Goal: Task Accomplishment & Management: Use online tool/utility

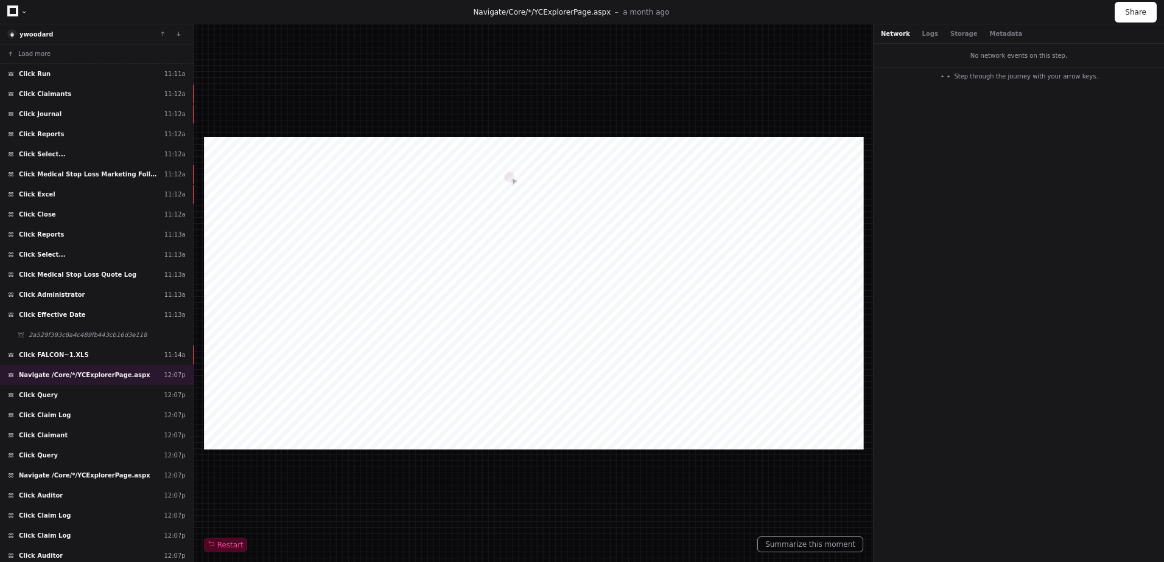
click at [5, 12] on div "Navigate /Core/*/YCExplorerPage.aspx a month ago Share" at bounding box center [582, 12] width 1164 height 24
click at [13, 12] on icon at bounding box center [12, 10] width 11 height 11
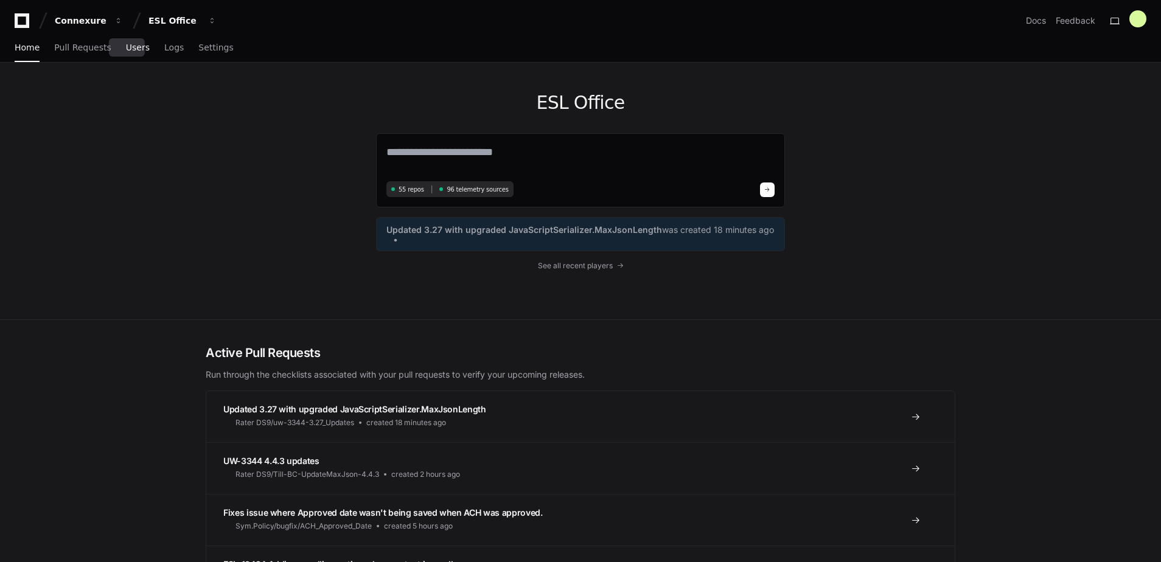
click at [136, 49] on span "Users" at bounding box center [138, 47] width 24 height 7
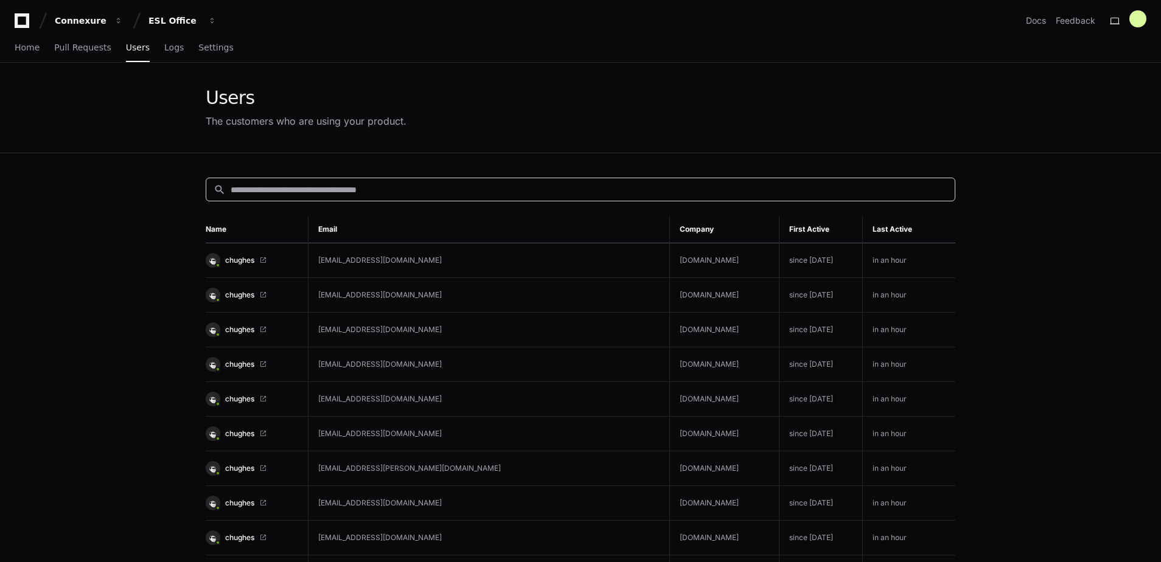
click at [365, 190] on input at bounding box center [589, 190] width 717 height 12
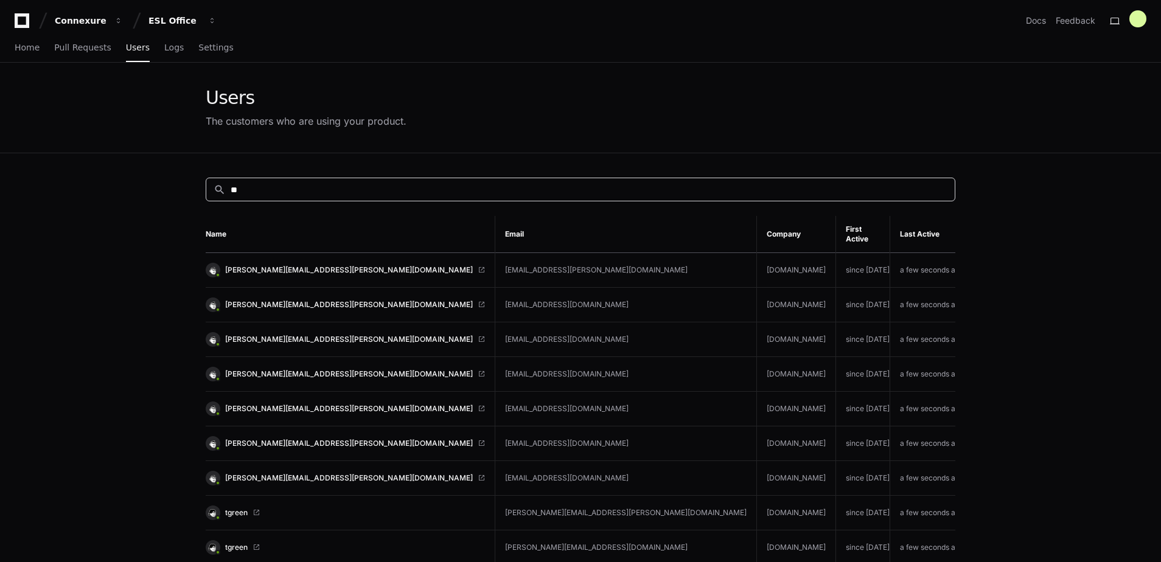
type input "*"
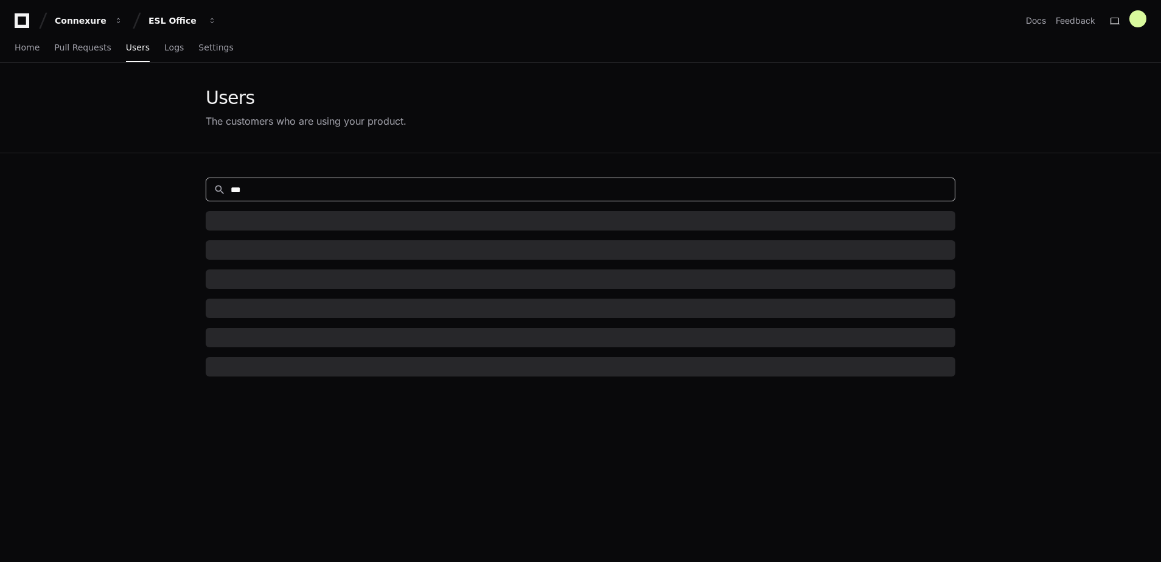
type input "***"
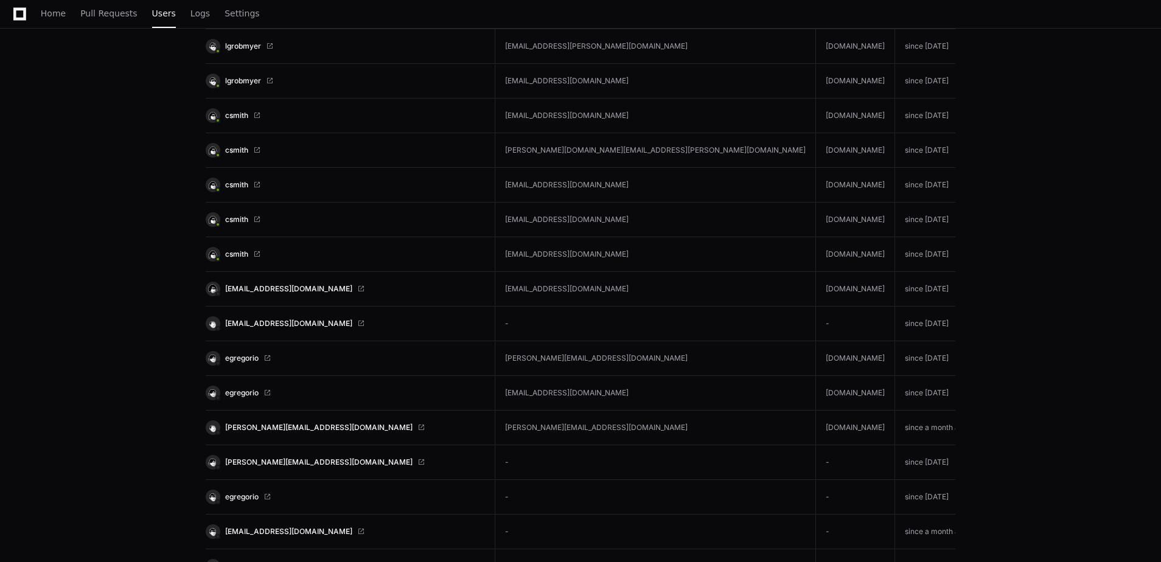
scroll to position [248, 0]
click at [234, 217] on span "csmith" at bounding box center [236, 221] width 23 height 10
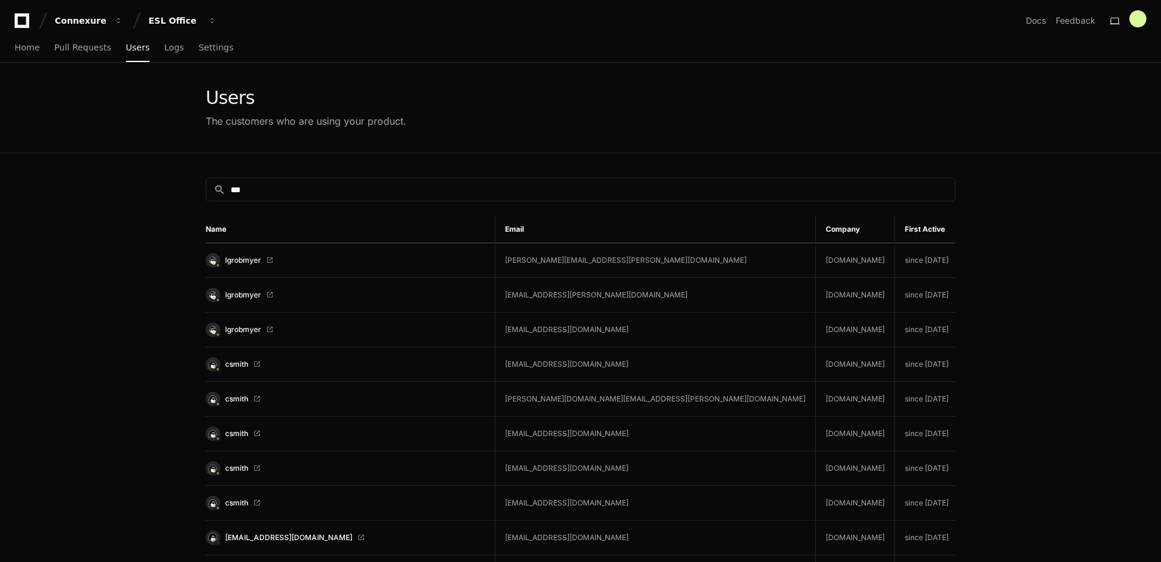
scroll to position [291, 0]
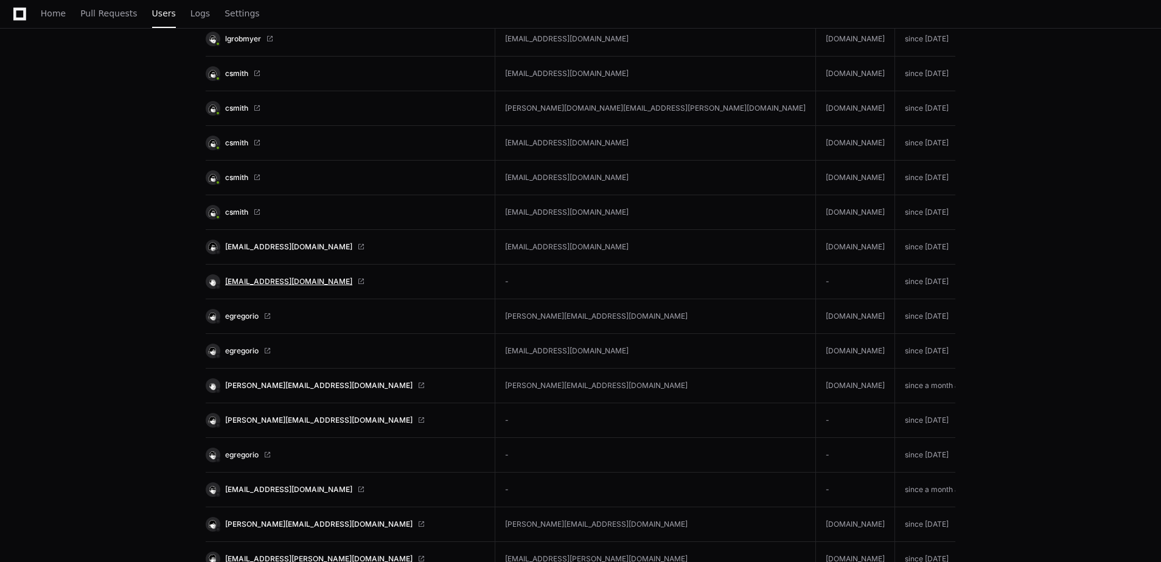
click at [240, 279] on span "mrio@isu-inc.net" at bounding box center [288, 282] width 127 height 10
click at [229, 178] on span "csmith" at bounding box center [236, 178] width 23 height 10
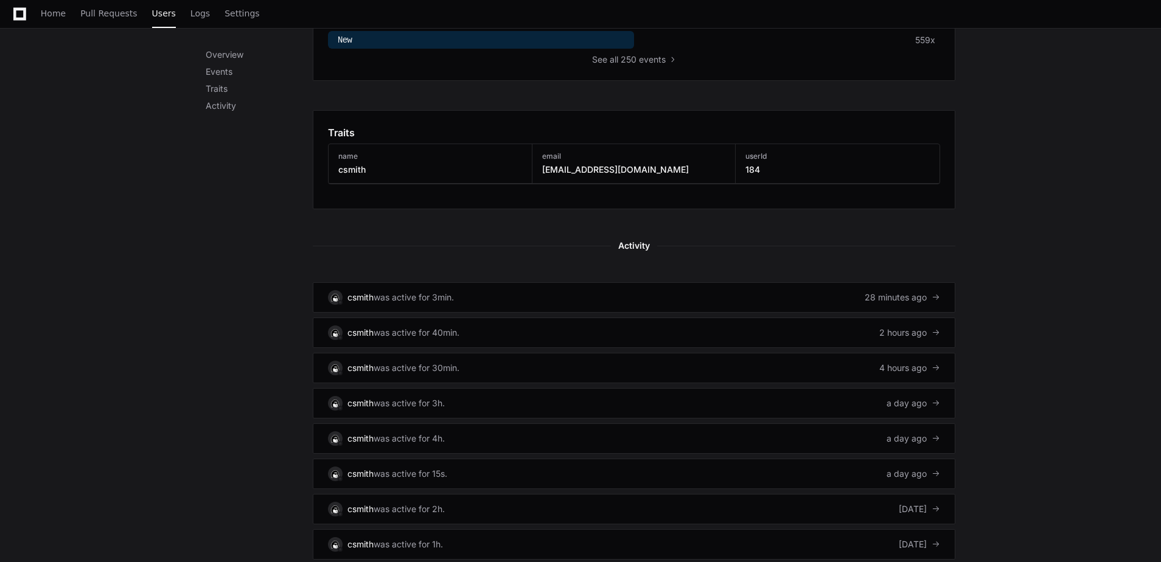
scroll to position [594, 0]
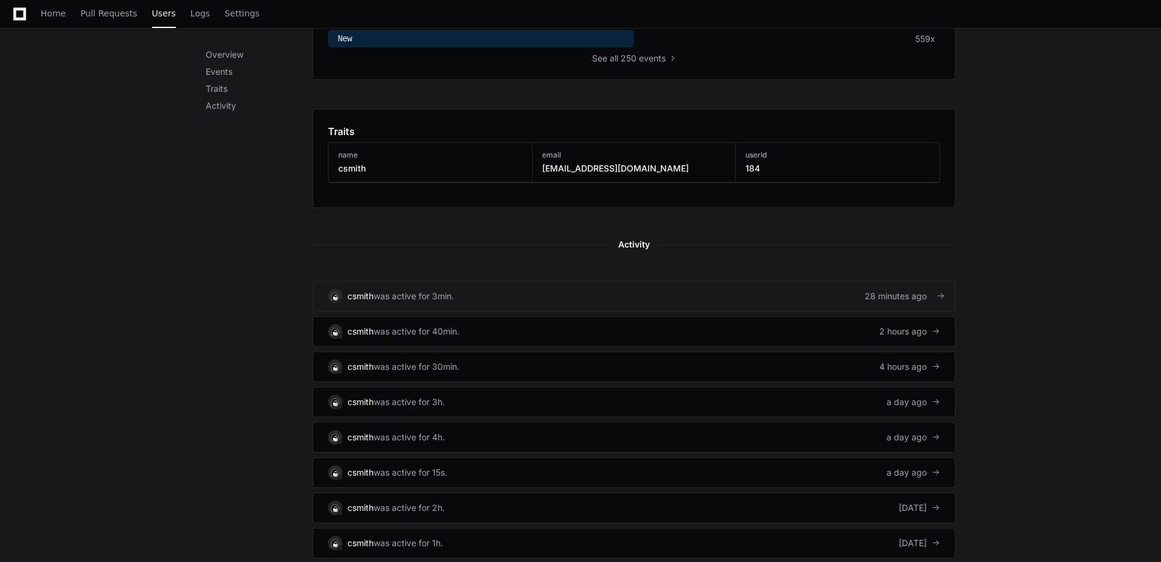
click at [654, 291] on link "csmith was active for 3min. 28 minutes ago" at bounding box center [634, 296] width 643 height 30
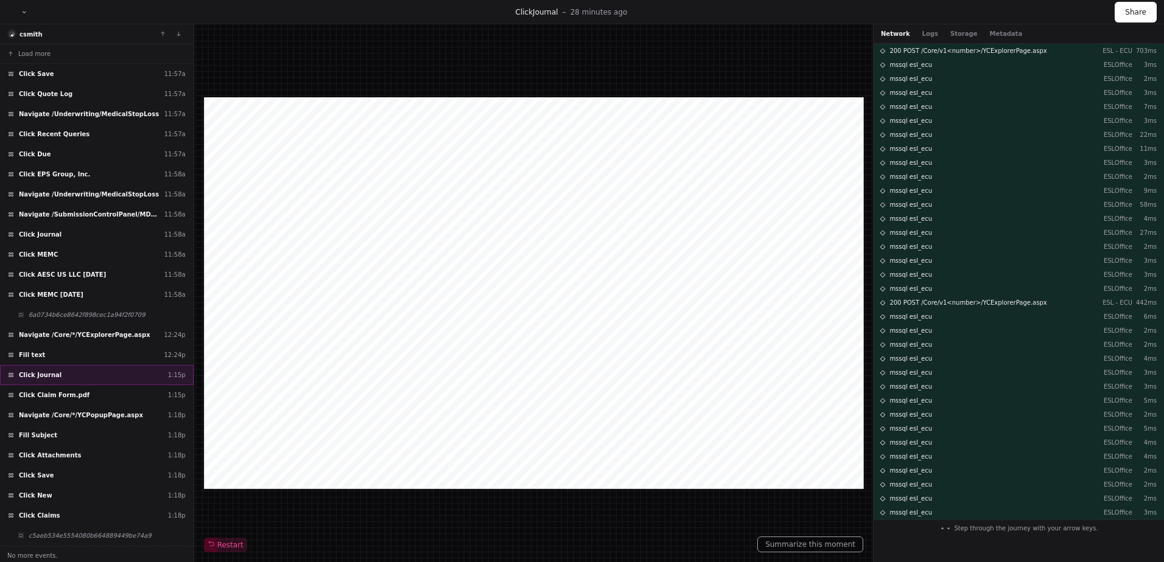
scroll to position [2, 0]
click at [95, 532] on span "c5aeb534e5554080b664889449be74a9" at bounding box center [90, 533] width 123 height 9
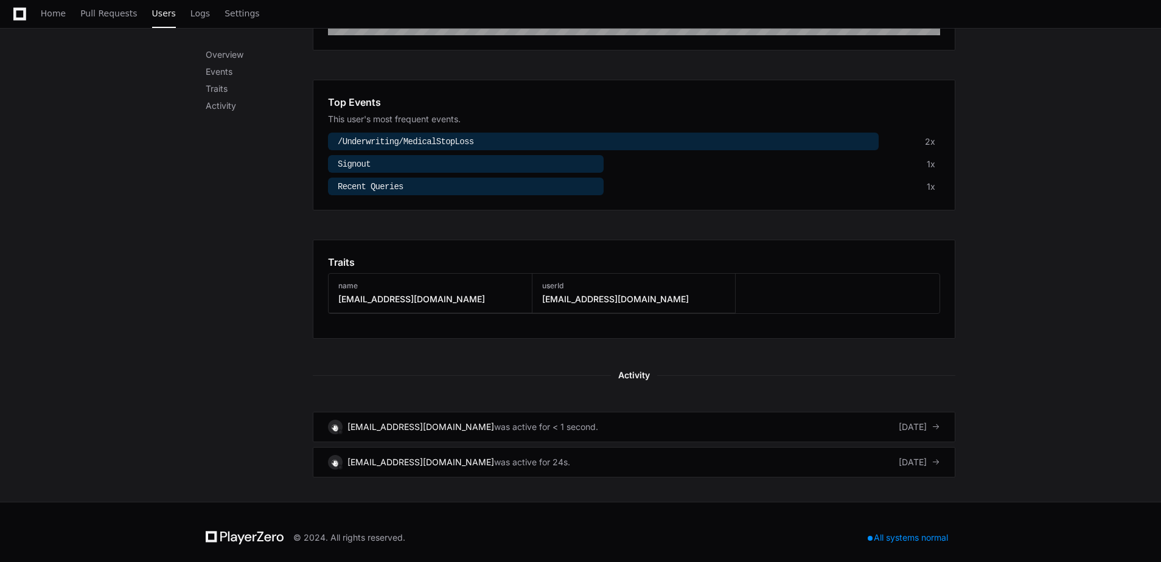
scroll to position [354, 0]
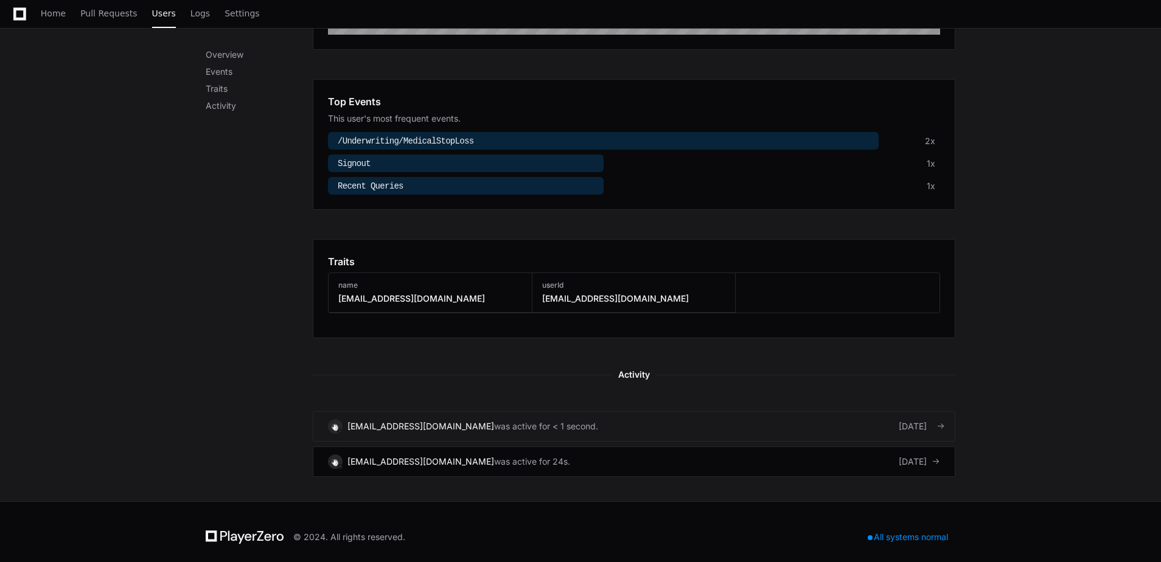
click at [494, 428] on div "was active for < 1 second." at bounding box center [546, 427] width 104 height 12
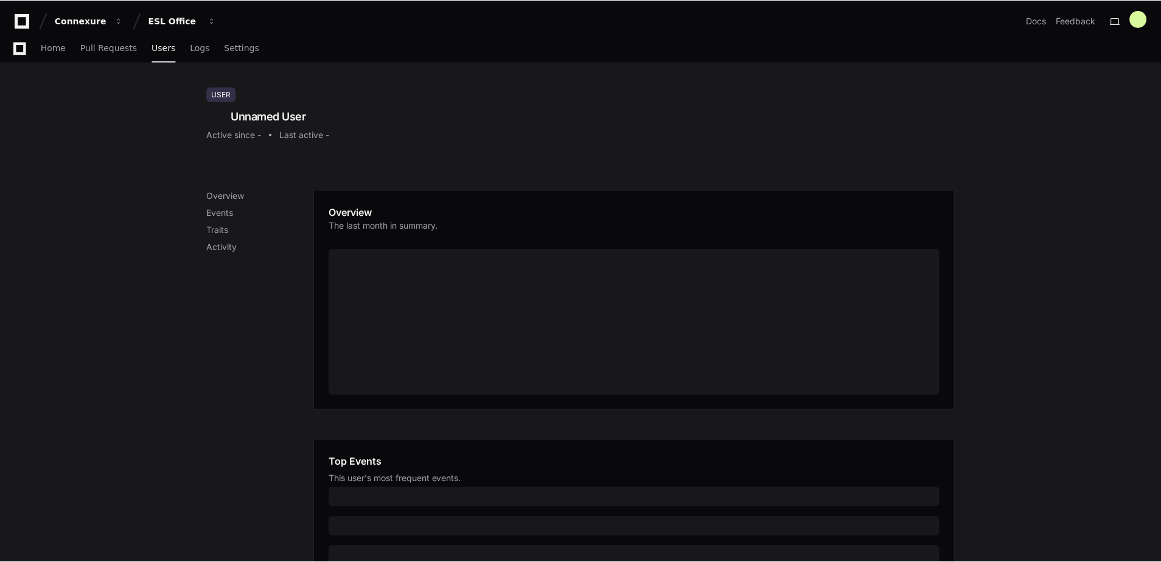
scroll to position [327, 0]
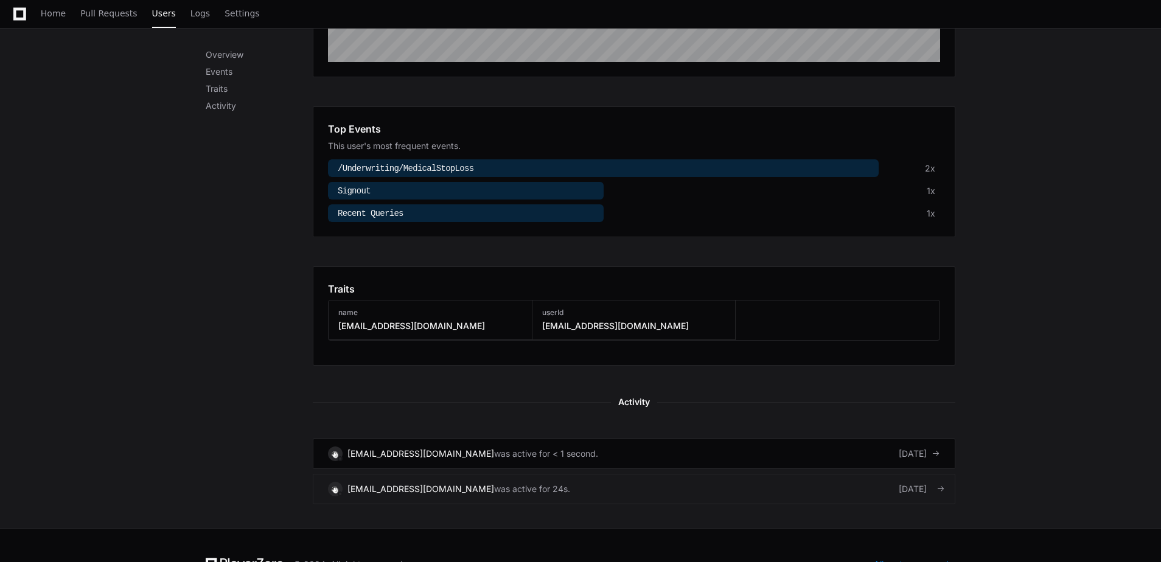
click at [379, 487] on div "mrio@isu-inc.net" at bounding box center [421, 489] width 147 height 12
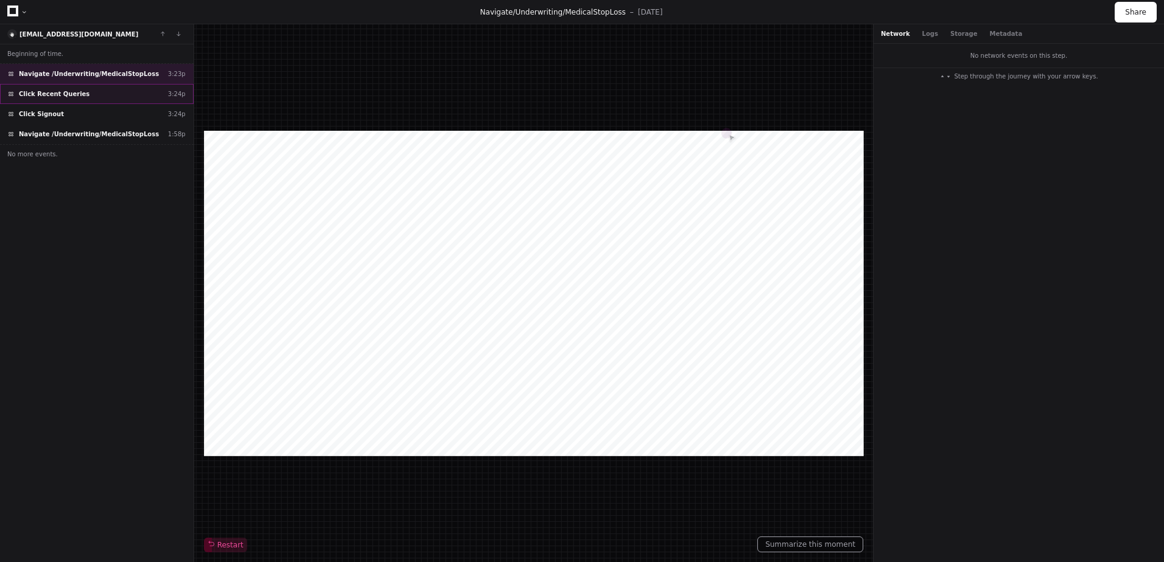
click at [38, 94] on span "Click Recent Queries" at bounding box center [54, 93] width 71 height 9
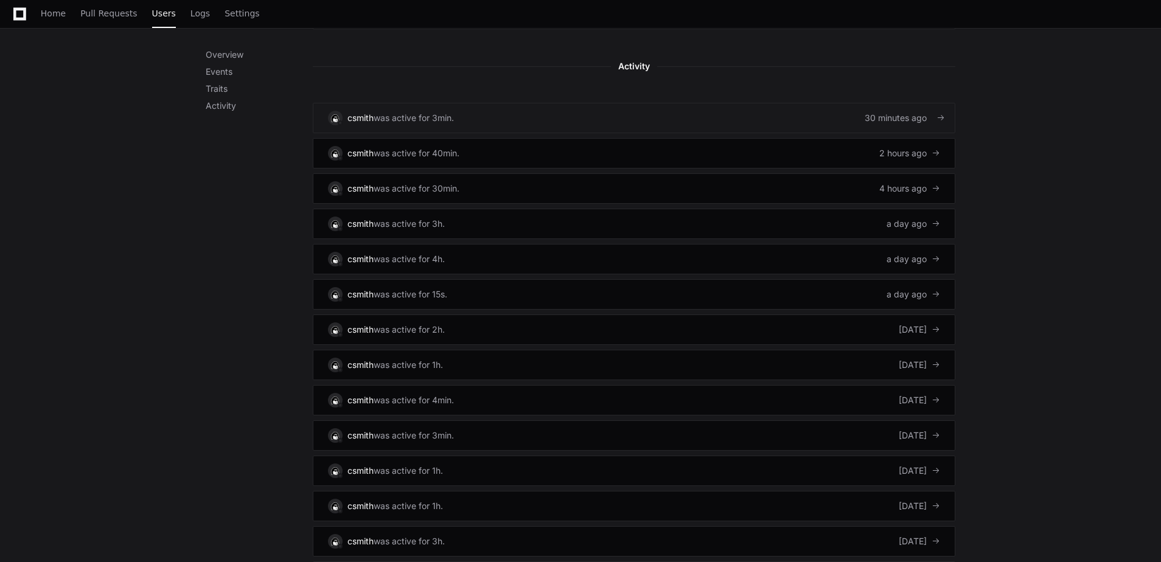
scroll to position [774, 0]
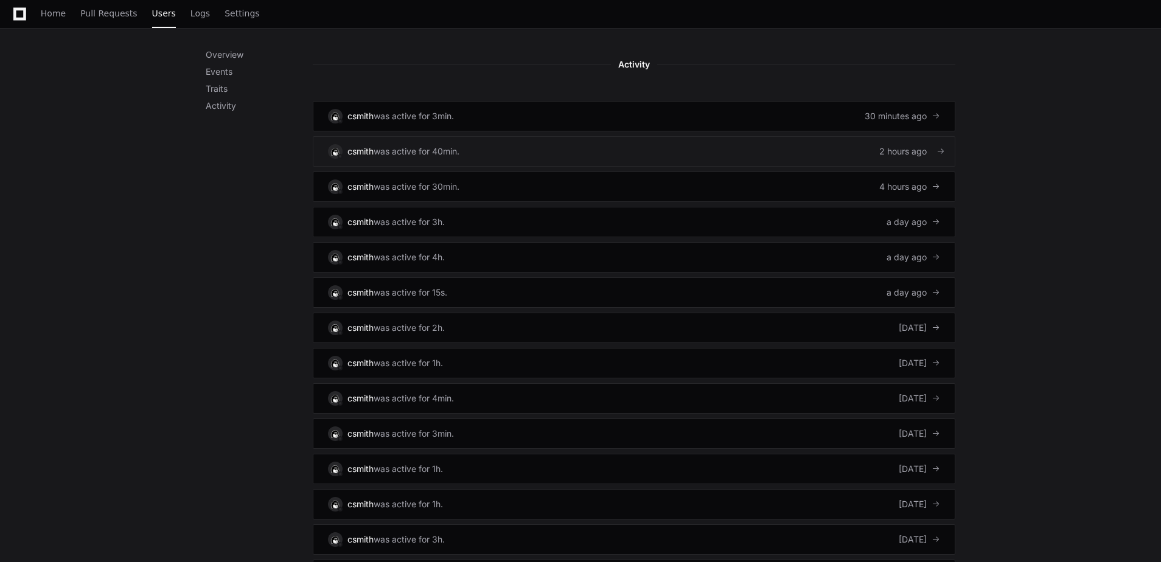
click at [726, 158] on link "csmith was active for 40min. 2 hours ago" at bounding box center [634, 151] width 643 height 30
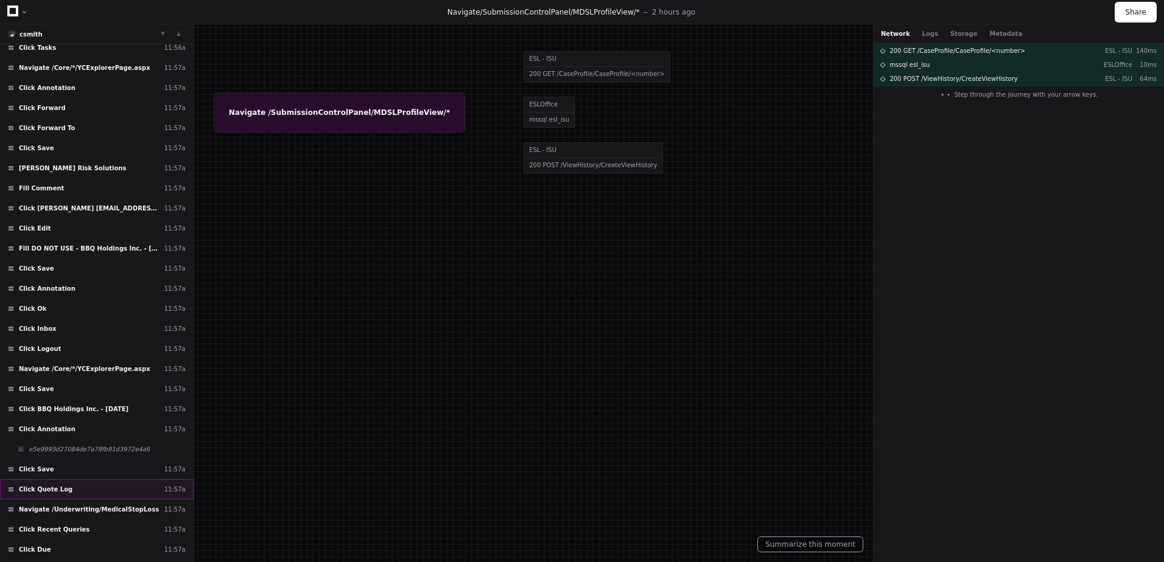
scroll to position [3326, 0]
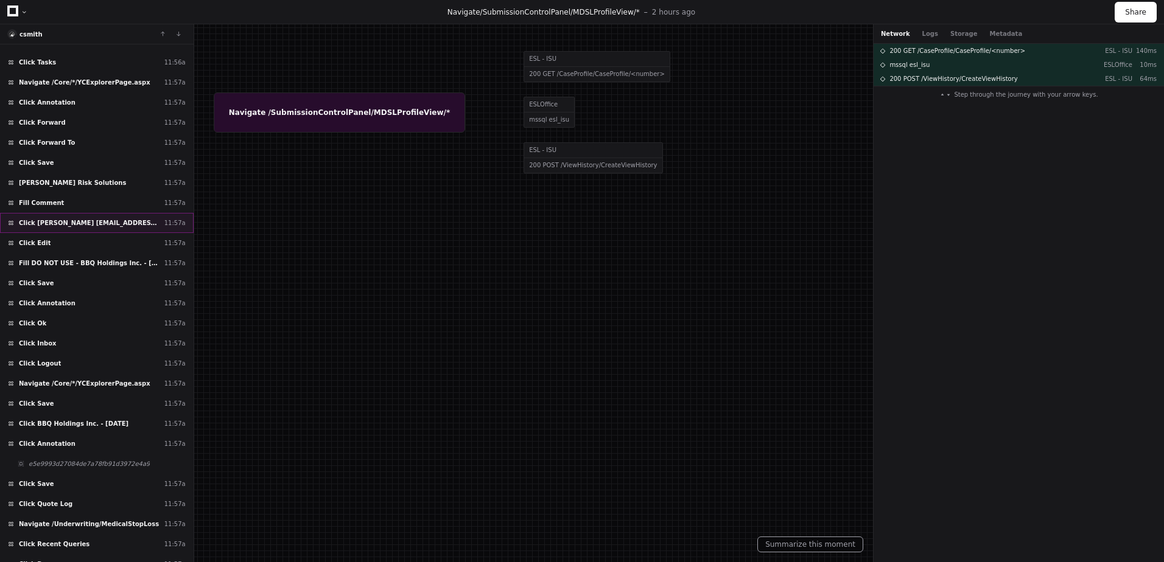
click at [78, 220] on span "Click [PERSON_NAME] [EMAIL_ADDRESS][DOMAIN_NAME]" at bounding box center [89, 223] width 141 height 9
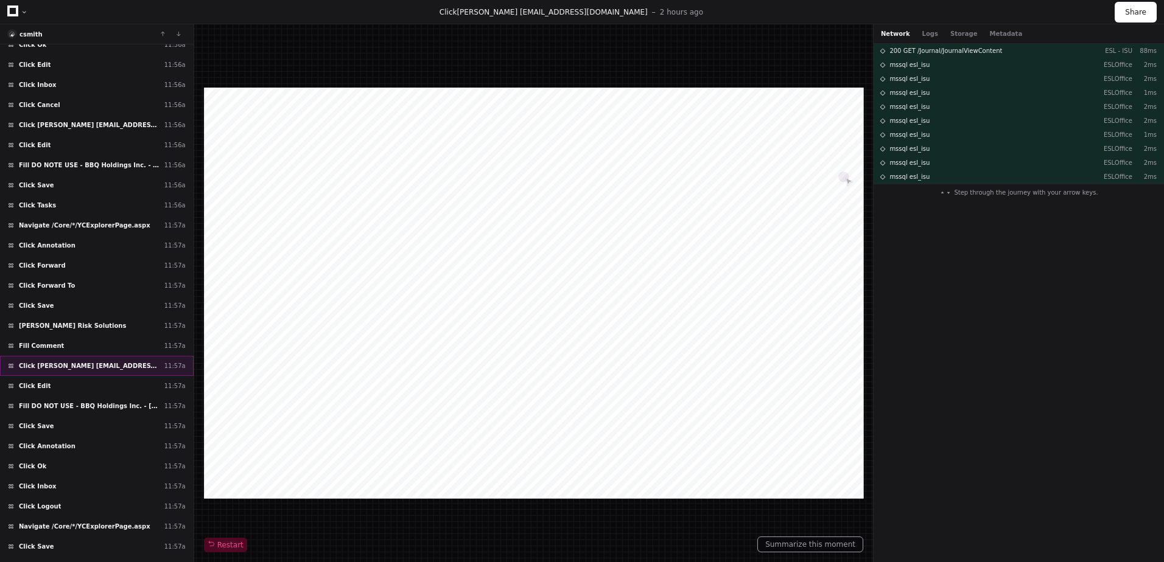
scroll to position [3171, 0]
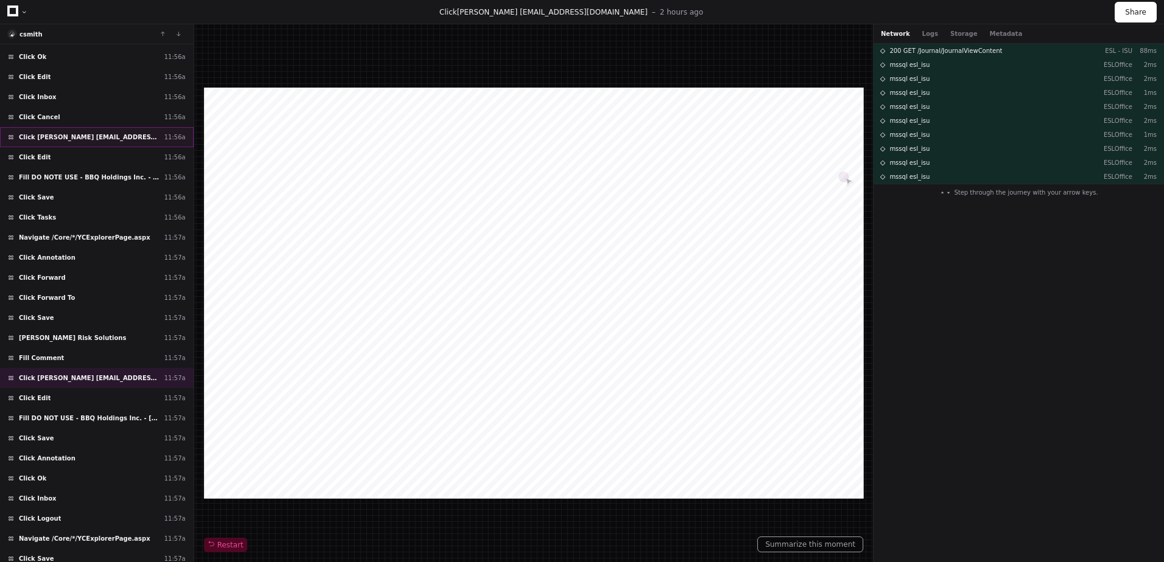
click at [64, 130] on div "Click [PERSON_NAME] [EMAIL_ADDRESS][DOMAIN_NAME] 11:56a" at bounding box center [97, 137] width 194 height 20
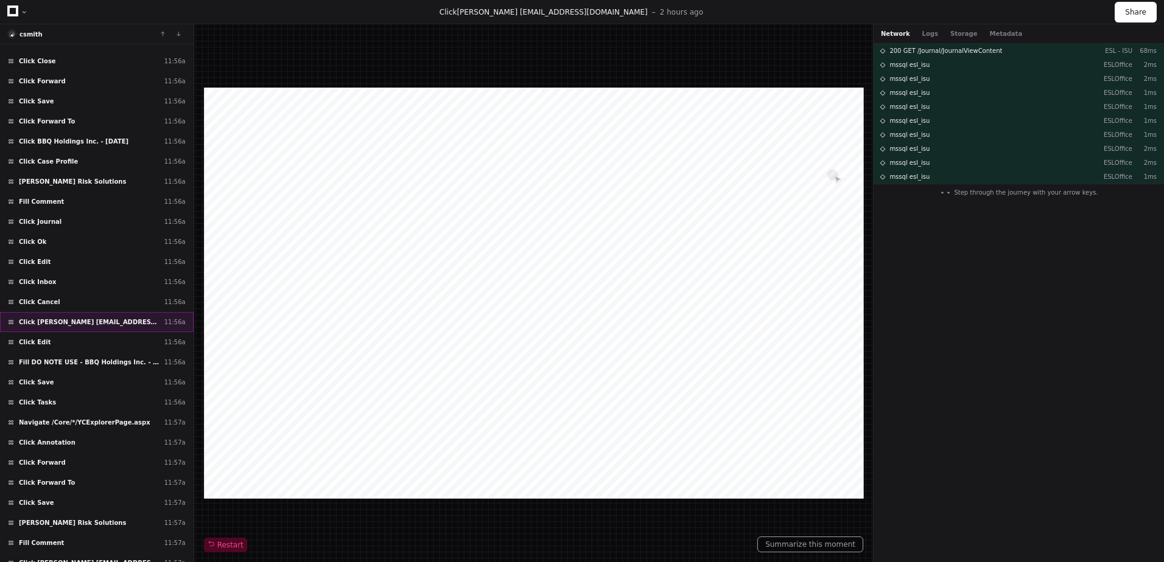
scroll to position [2985, 0]
click at [84, 221] on div "Click Journal 11:56a" at bounding box center [97, 222] width 194 height 20
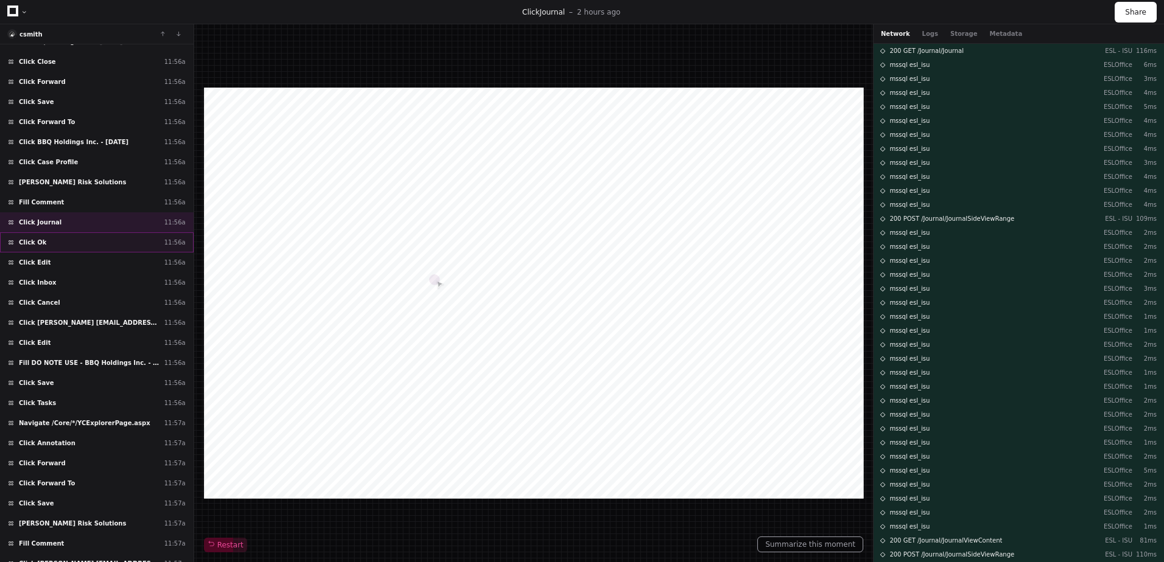
click at [76, 240] on div "Click Ok 11:56a" at bounding box center [97, 243] width 194 height 20
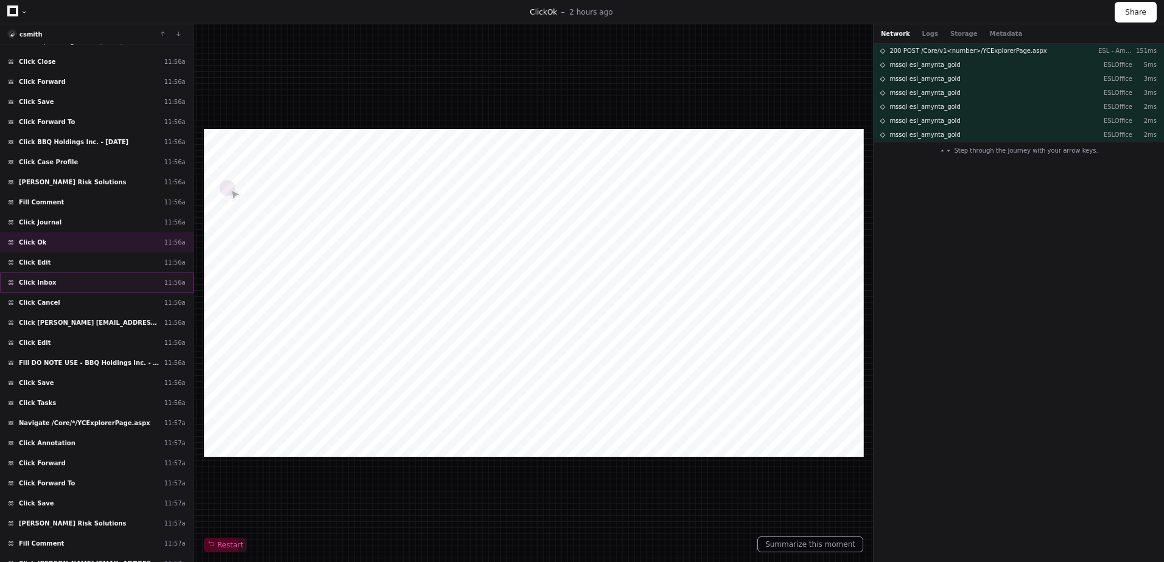
click at [77, 281] on div "Click Inbox 11:56a" at bounding box center [97, 283] width 194 height 20
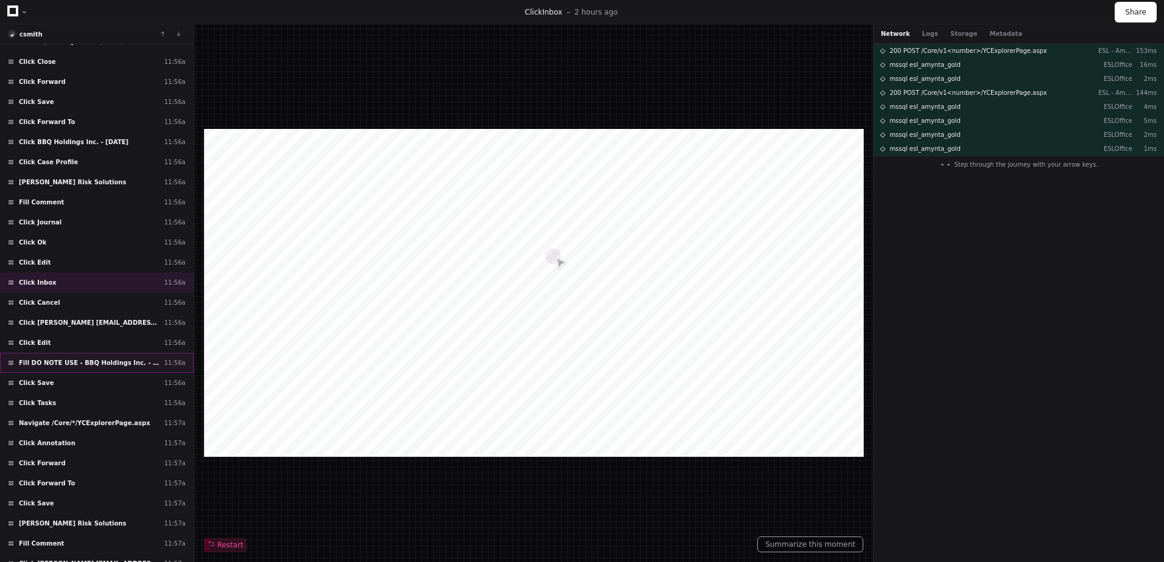
click at [81, 357] on div "Fill DO NOTE USE - BBQ Holdings Inc. - [DATE] 11:56a" at bounding box center [97, 363] width 194 height 20
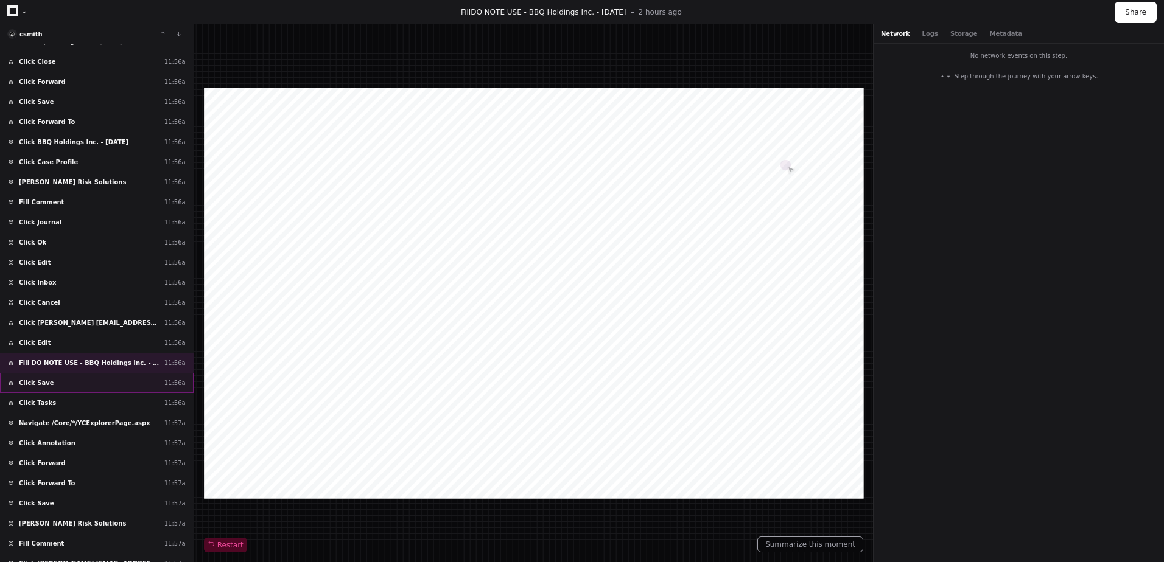
click at [47, 376] on div "Click Save 11:56a" at bounding box center [97, 383] width 194 height 20
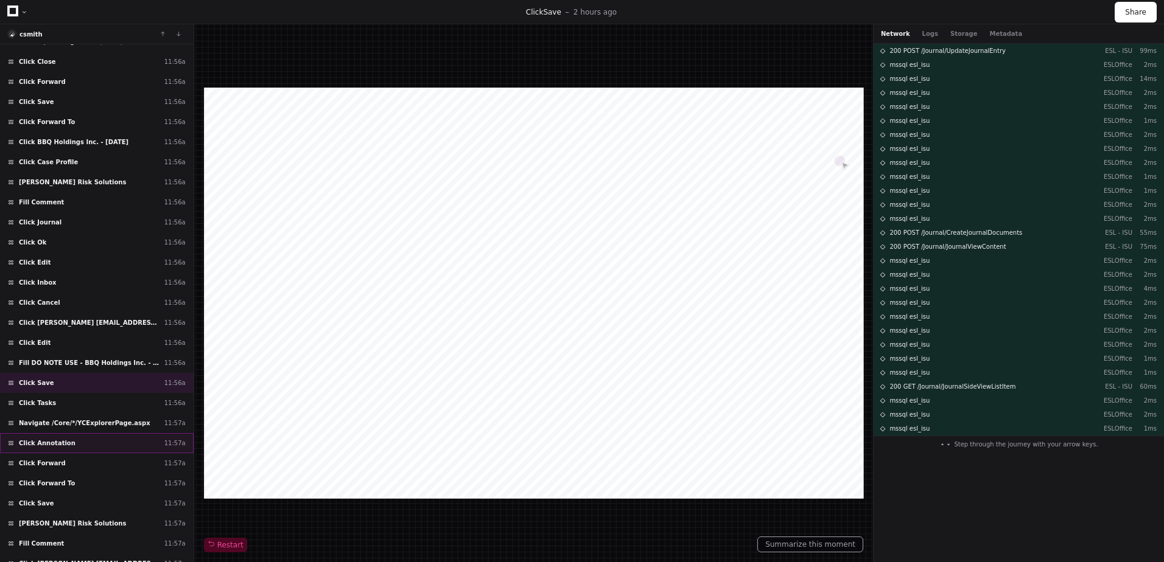
click at [51, 437] on div "Click Annotation 11:57a" at bounding box center [97, 443] width 194 height 20
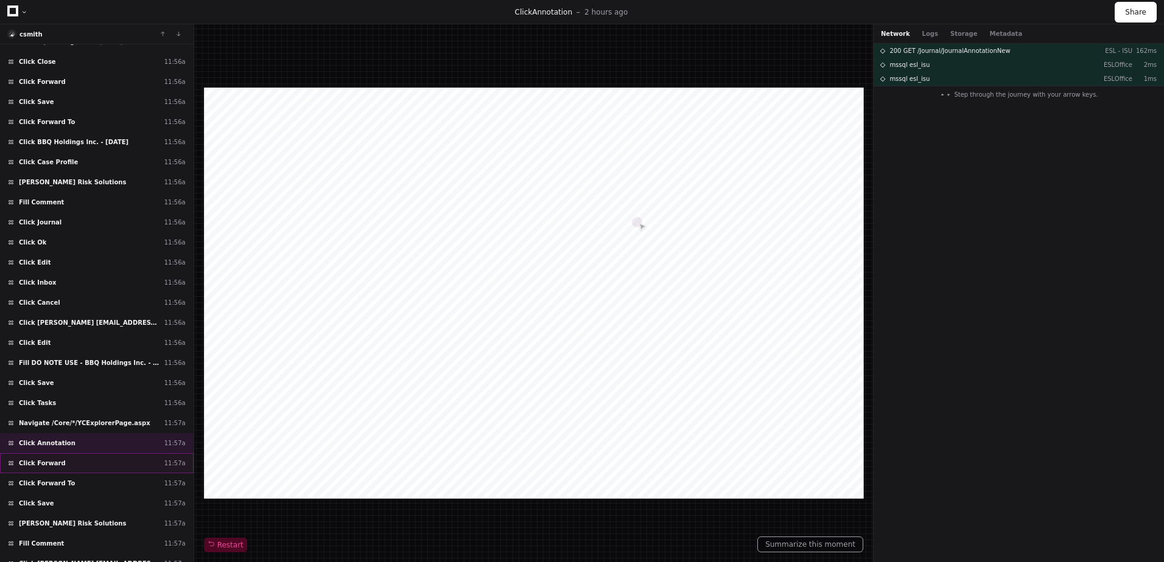
click at [49, 462] on span "Click Forward" at bounding box center [42, 463] width 47 height 9
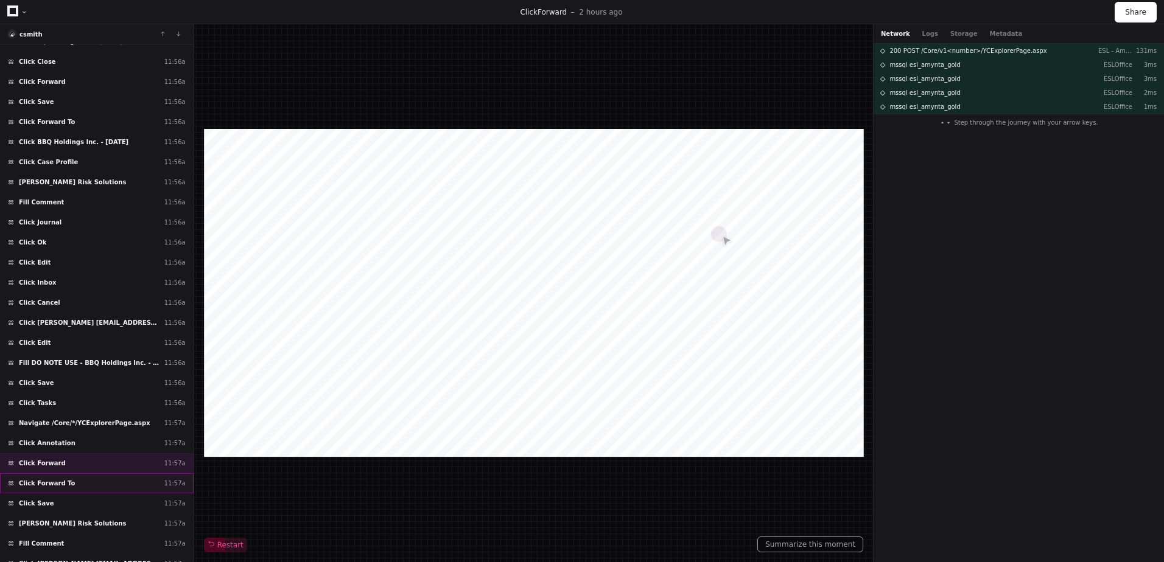
click at [49, 484] on span "Click Forward To" at bounding box center [47, 483] width 56 height 9
click at [49, 506] on div "Click Save 11:57a" at bounding box center [97, 504] width 194 height 20
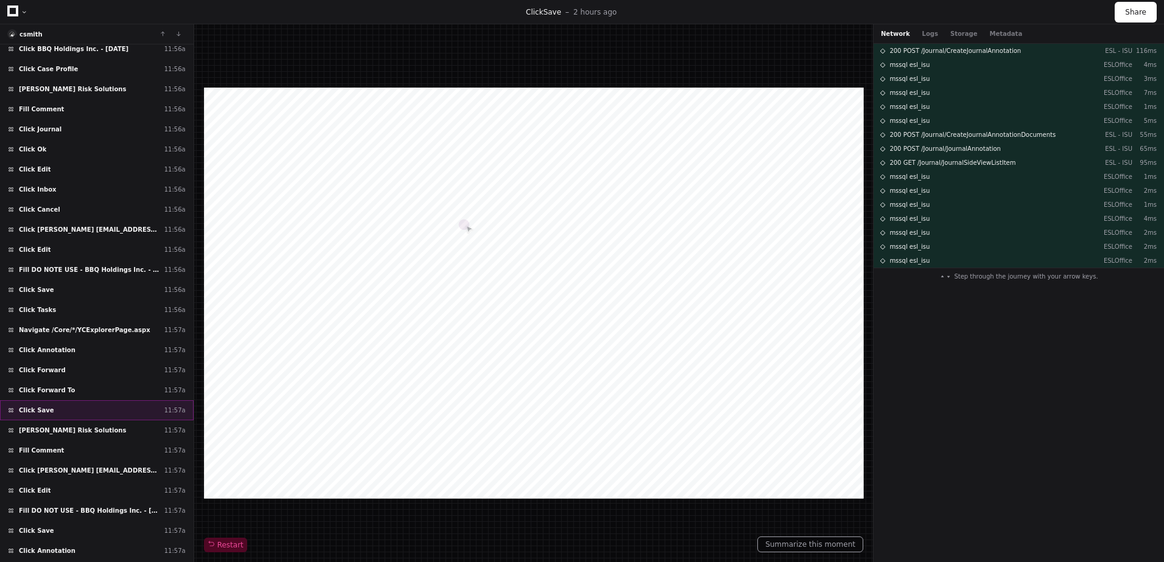
scroll to position [3080, 0]
click at [77, 262] on div "Fill DO NOTE USE - BBQ Holdings Inc. - [DATE] 11:56a" at bounding box center [97, 268] width 194 height 20
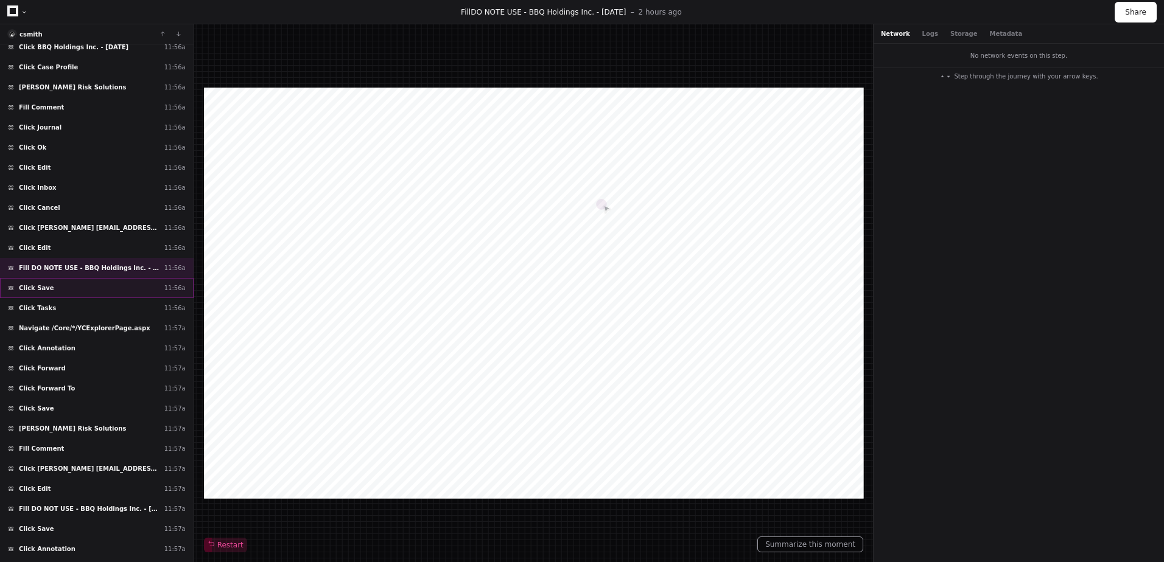
click at [67, 292] on div "Click Save 11:56a" at bounding box center [97, 288] width 194 height 20
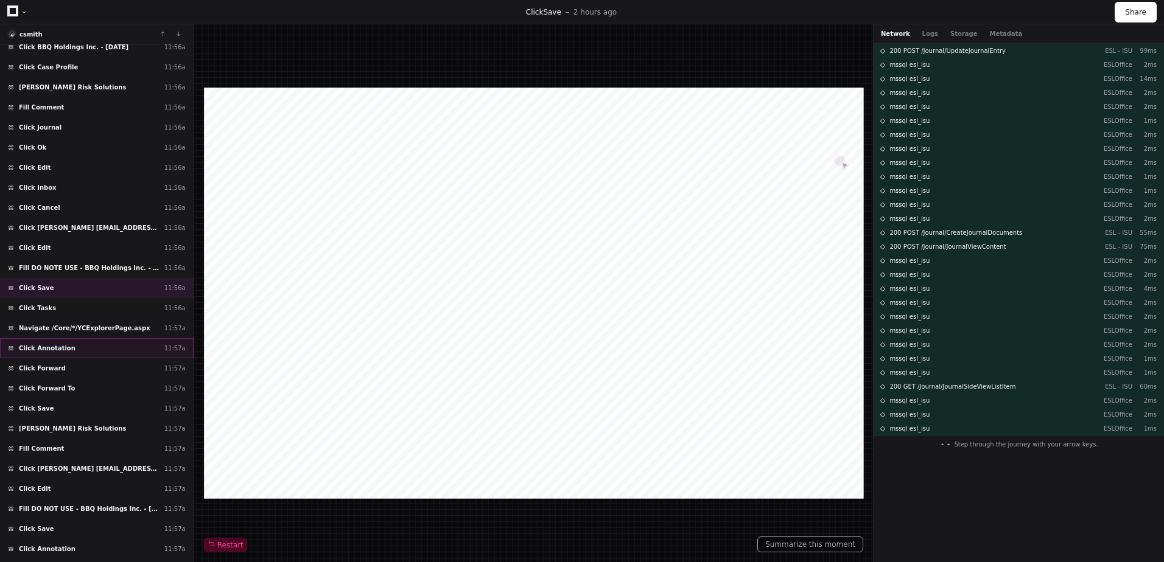
click at [64, 346] on span "Click Annotation" at bounding box center [47, 348] width 57 height 9
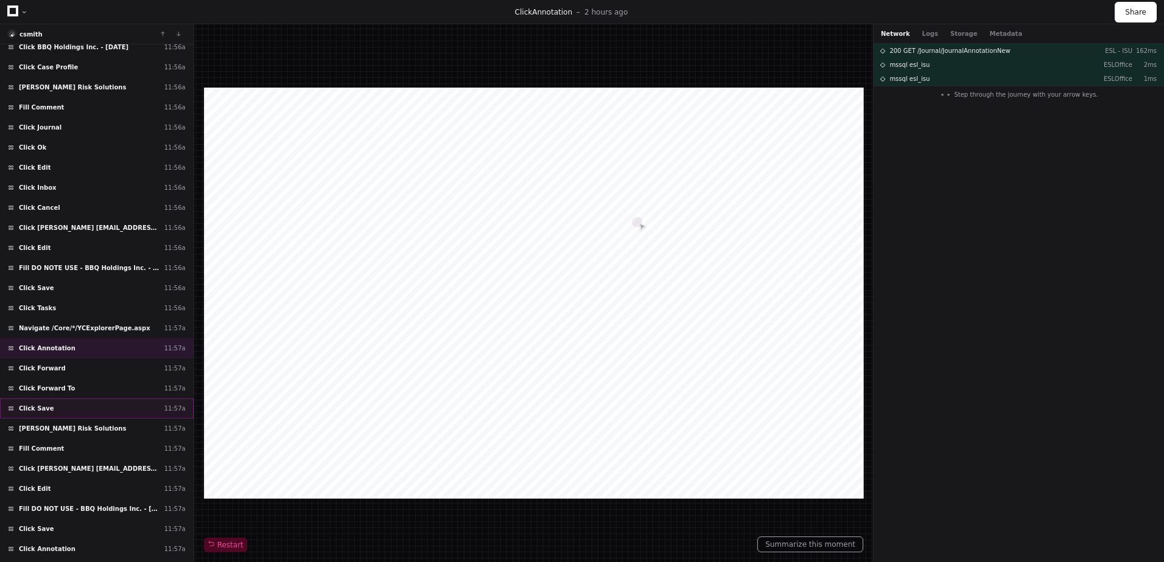
click at [55, 407] on div "Click Save 11:57a" at bounding box center [97, 409] width 194 height 20
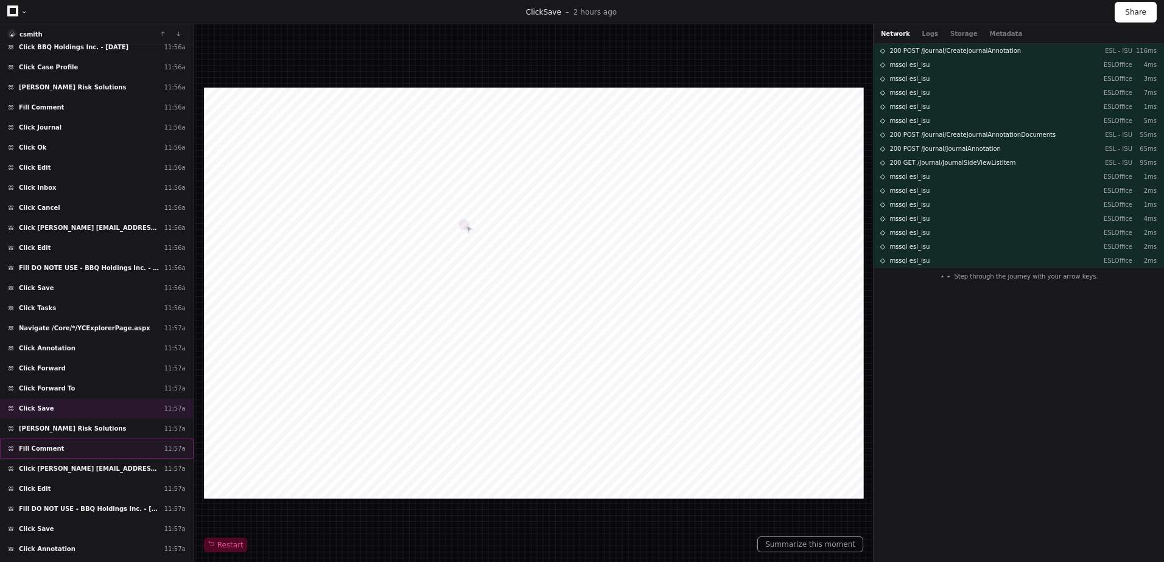
click at [53, 444] on div "Fill Comment 11:57a" at bounding box center [97, 449] width 194 height 20
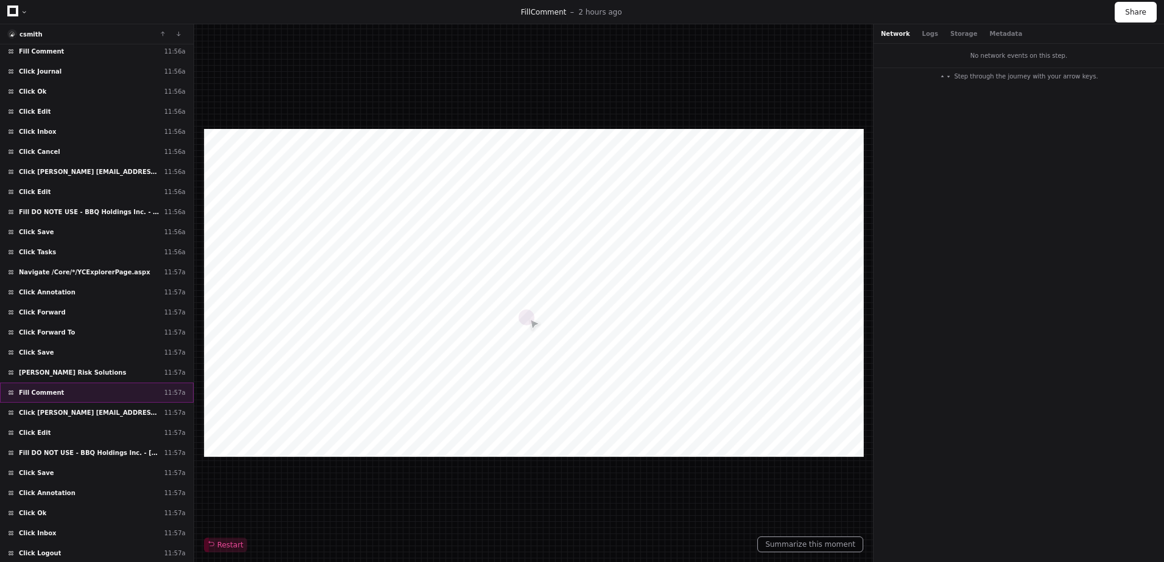
scroll to position [3138, 0]
click at [46, 416] on div "Click [PERSON_NAME] [EMAIL_ADDRESS][DOMAIN_NAME] 11:57a" at bounding box center [97, 411] width 194 height 20
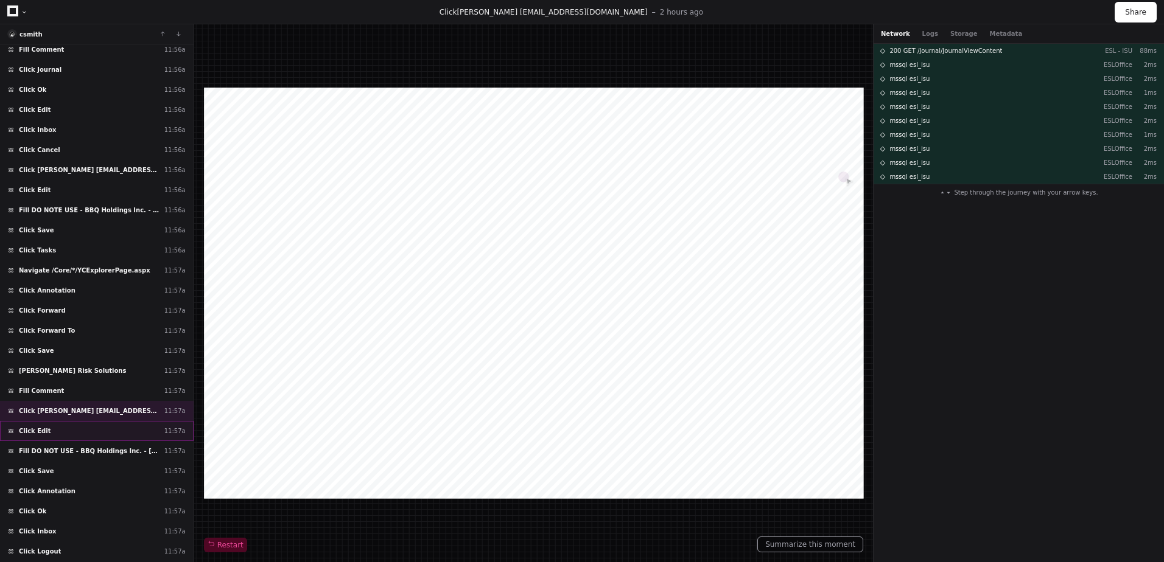
click at [42, 430] on span "Click Edit" at bounding box center [35, 431] width 32 height 9
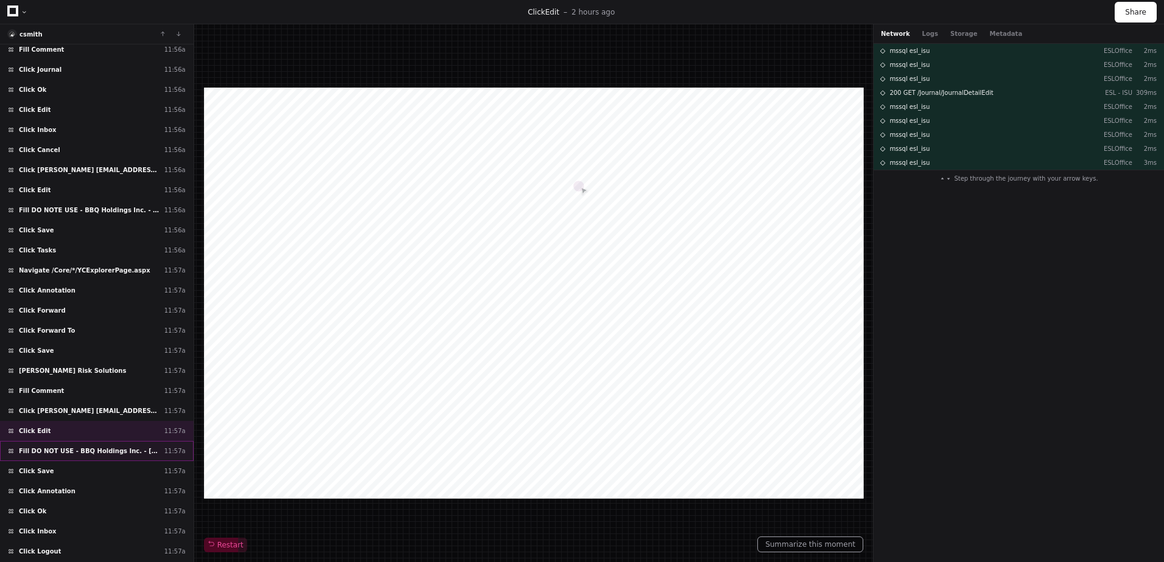
click at [42, 449] on span "Fill DO NOT USE - BBQ Holdings Inc. - [DATE]" at bounding box center [89, 451] width 141 height 9
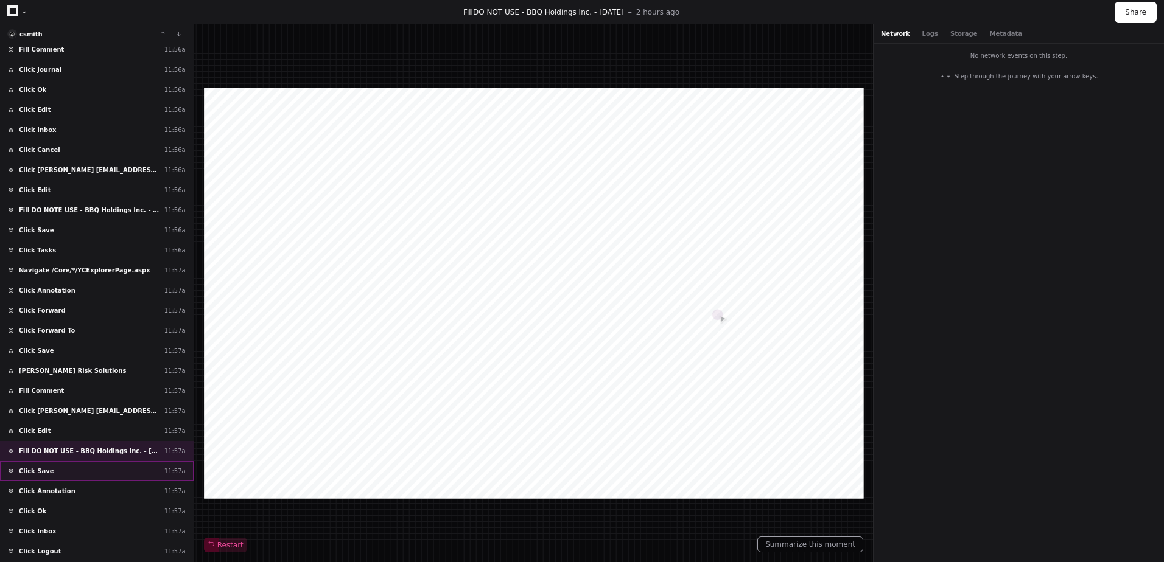
click at [41, 471] on span "Click Save" at bounding box center [36, 471] width 35 height 9
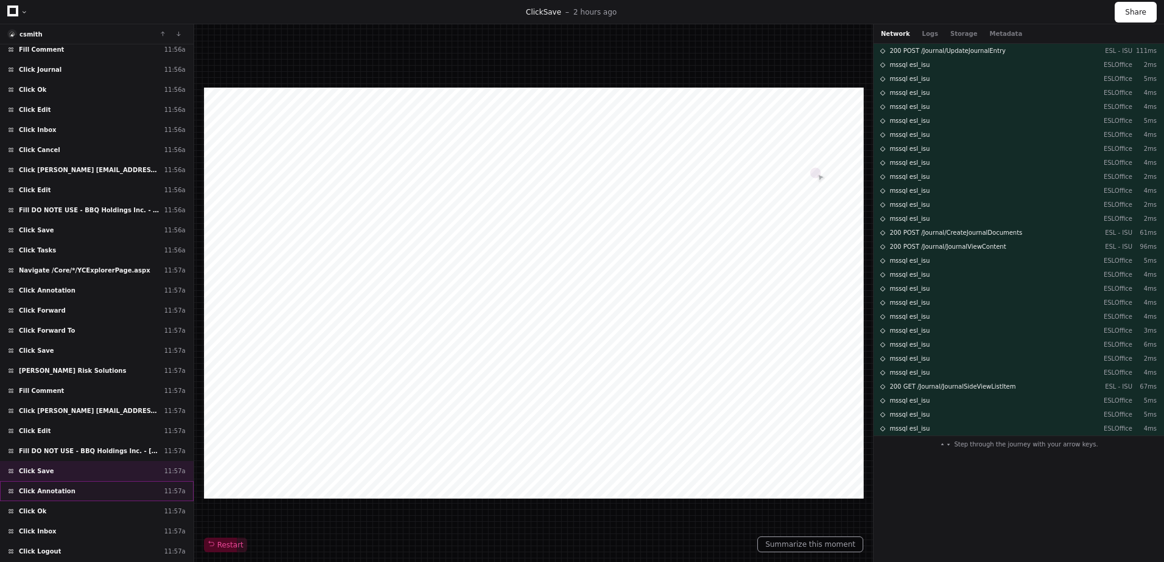
click at [41, 488] on span "Click Annotation" at bounding box center [47, 491] width 57 height 9
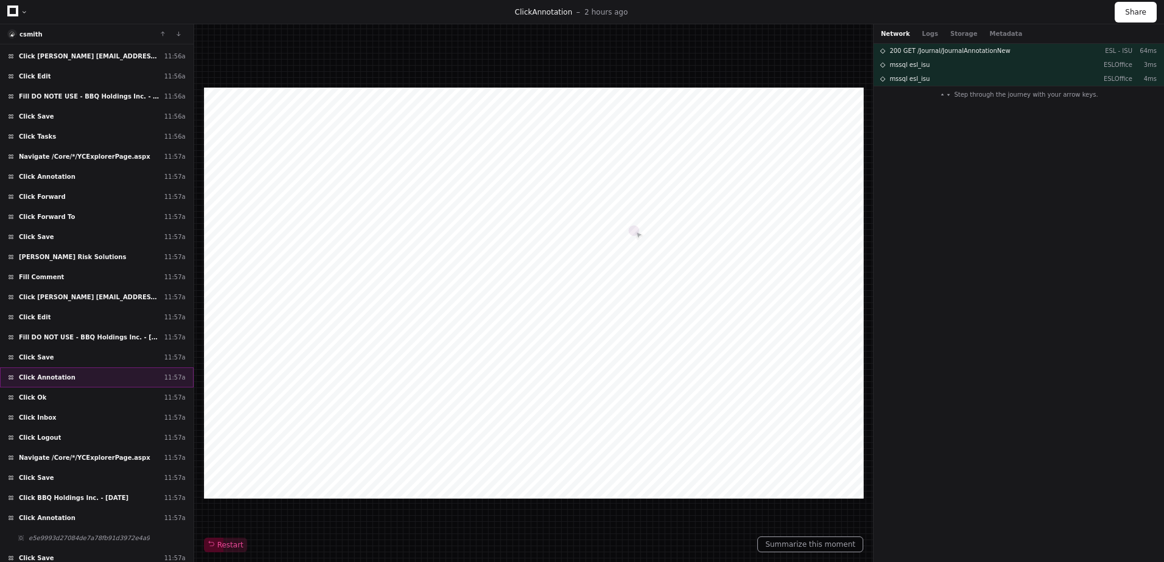
scroll to position [3252, 0]
click at [31, 408] on div "Click Inbox 11:57a" at bounding box center [97, 417] width 194 height 20
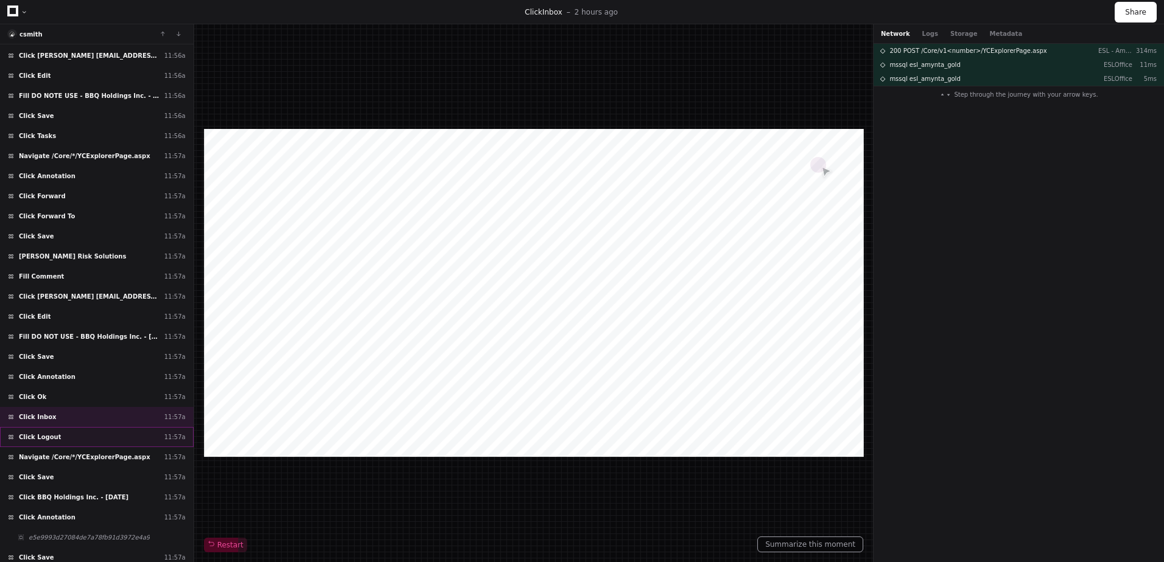
click at [29, 433] on span "Click Logout" at bounding box center [40, 437] width 42 height 9
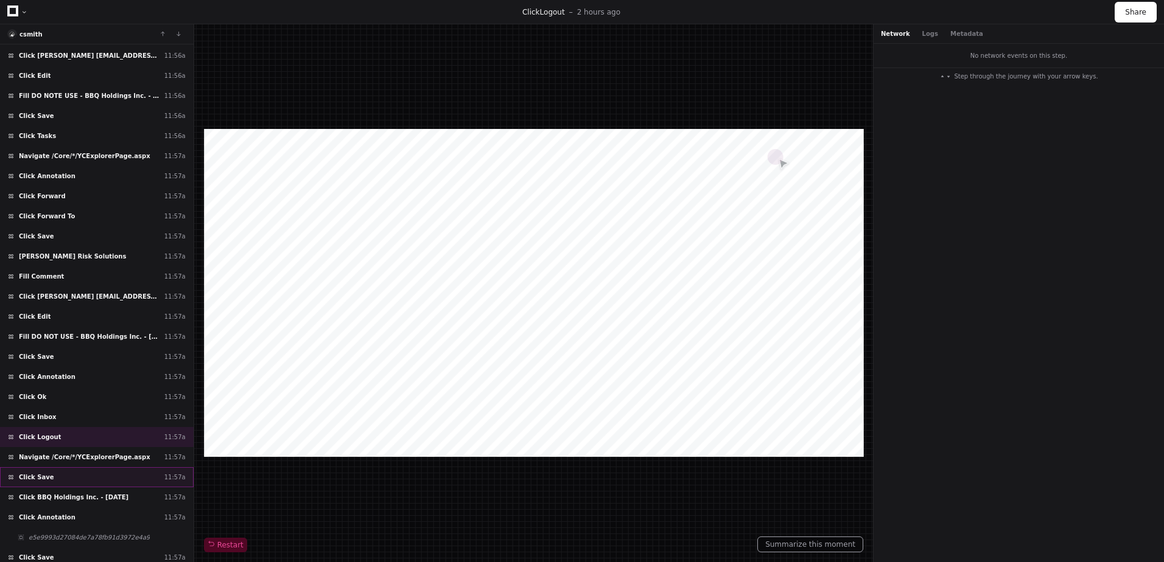
click at [32, 478] on span "Click Save" at bounding box center [36, 477] width 35 height 9
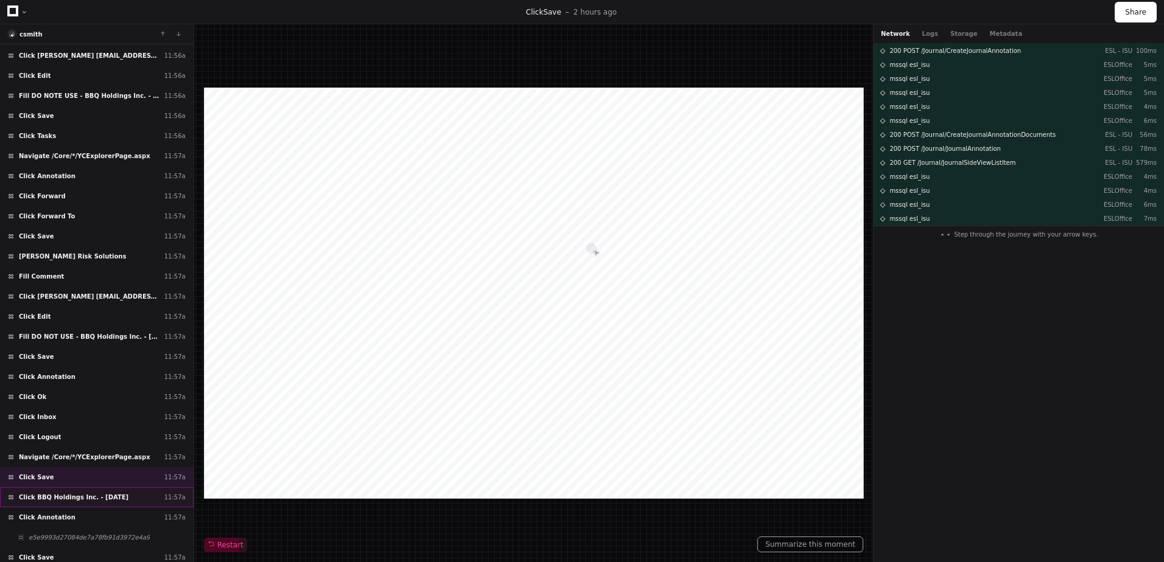
click at [32, 492] on div "Click BBQ Holdings Inc. - [DATE] 11:57a" at bounding box center [97, 498] width 194 height 20
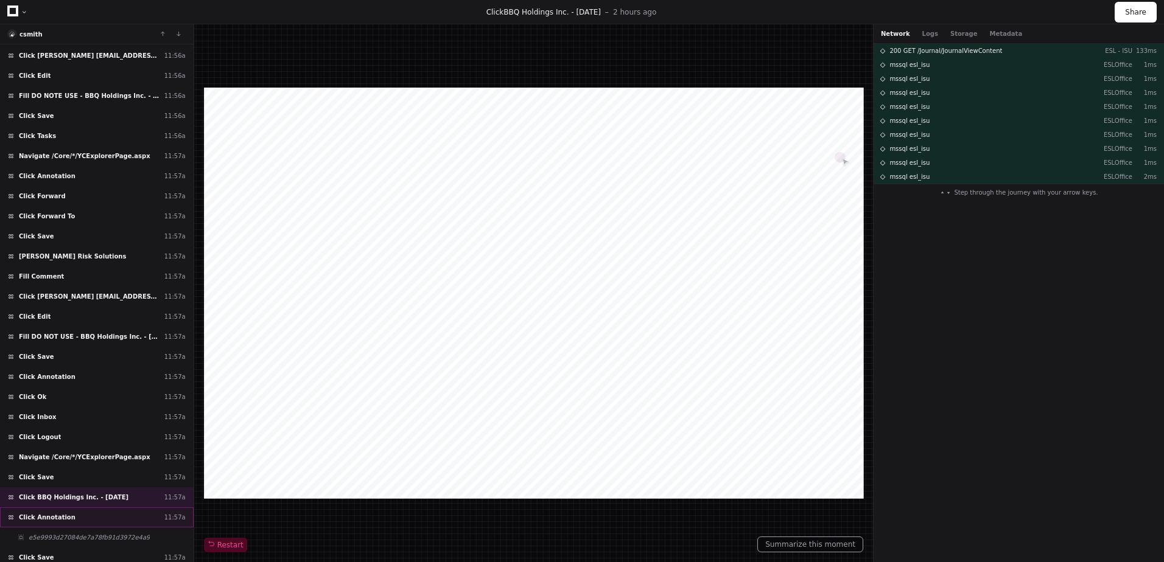
click at [35, 514] on span "Click Annotation" at bounding box center [47, 517] width 57 height 9
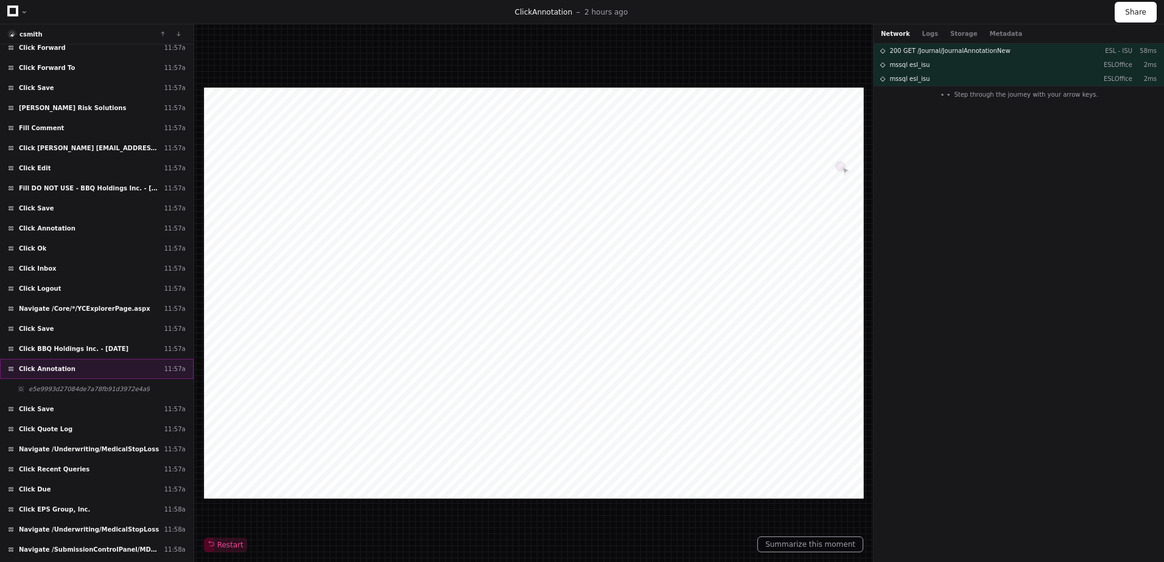
scroll to position [3401, 0]
click at [61, 389] on span "e5e9993d27084de7a78fb91d3972e4a9" at bounding box center [89, 388] width 121 height 9
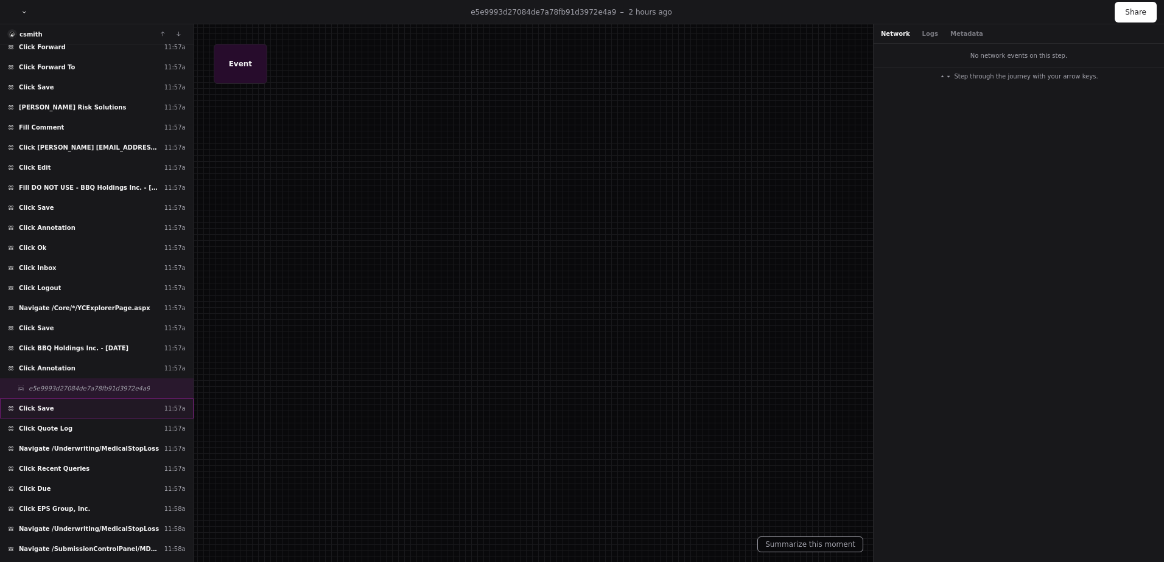
click at [49, 415] on div "Click Save 11:57a" at bounding box center [97, 409] width 194 height 20
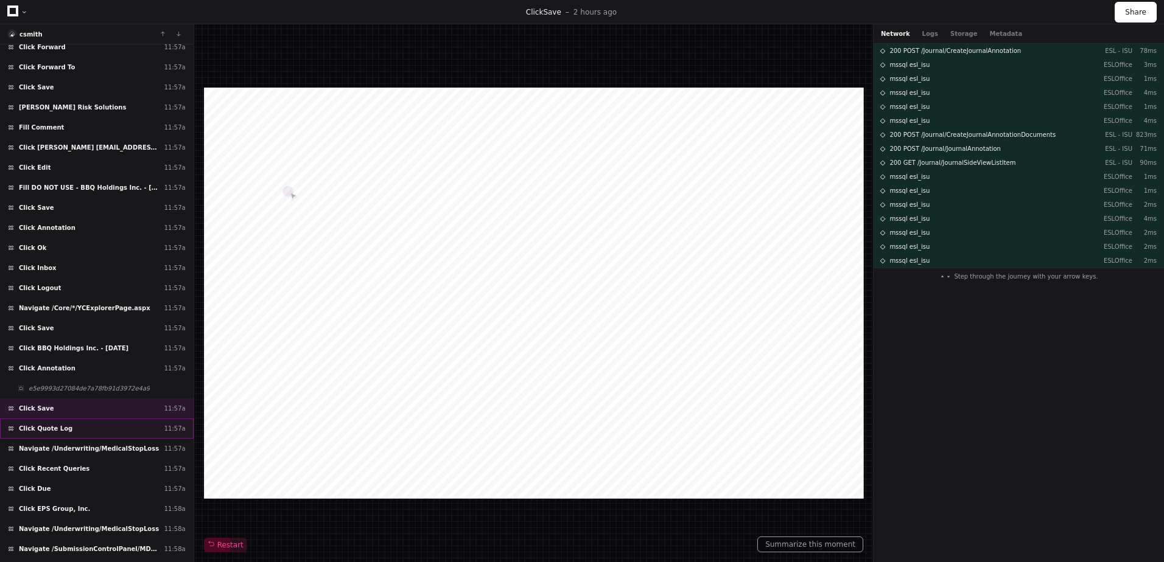
click at [56, 429] on span "Click Quote Log" at bounding box center [46, 428] width 54 height 9
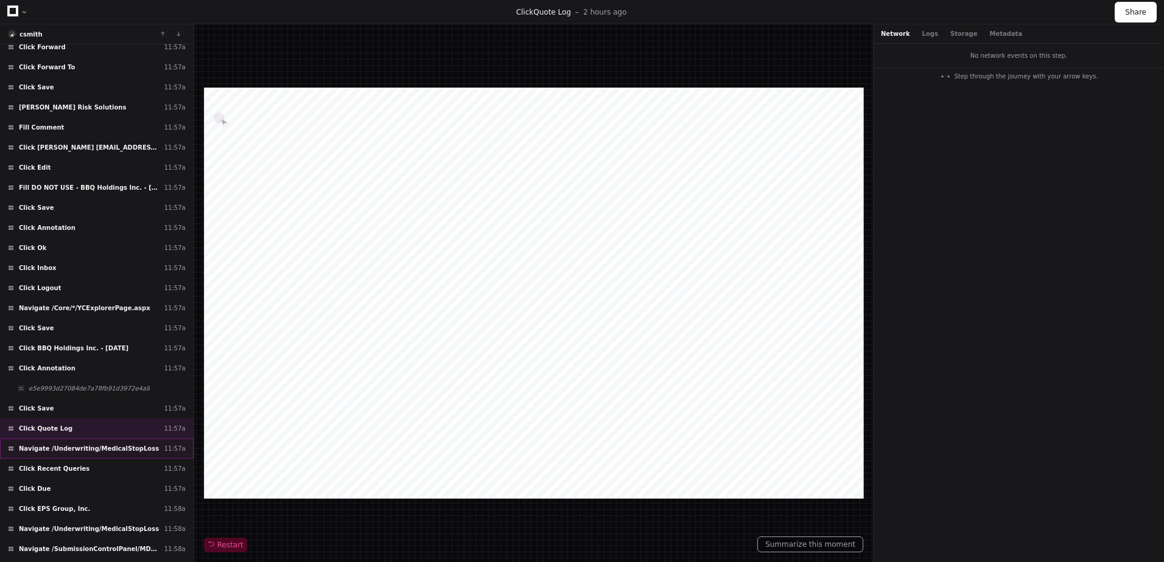
click at [58, 450] on span "Navigate /Underwriting/MedicalStopLoss" at bounding box center [89, 448] width 140 height 9
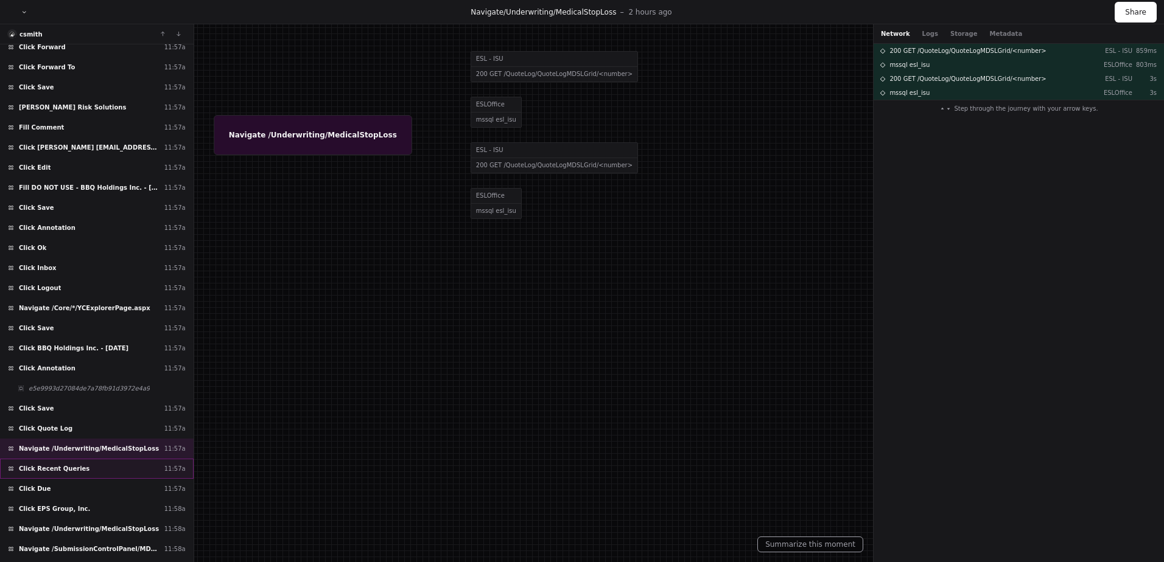
click at [58, 469] on span "Click Recent Queries" at bounding box center [54, 468] width 71 height 9
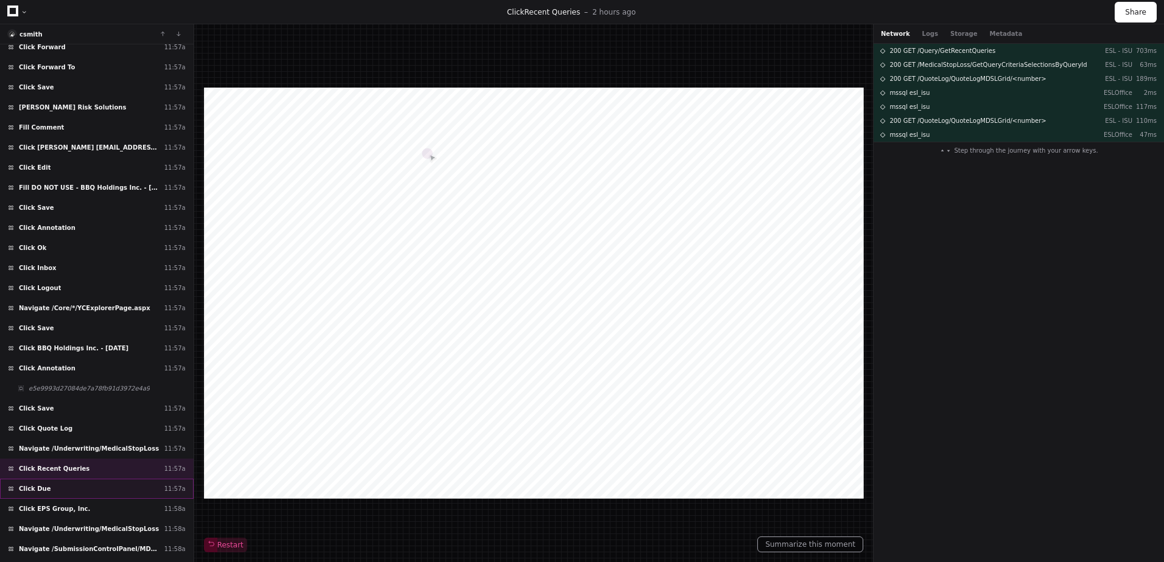
click at [55, 484] on div "Click Due 11:57a" at bounding box center [97, 489] width 194 height 20
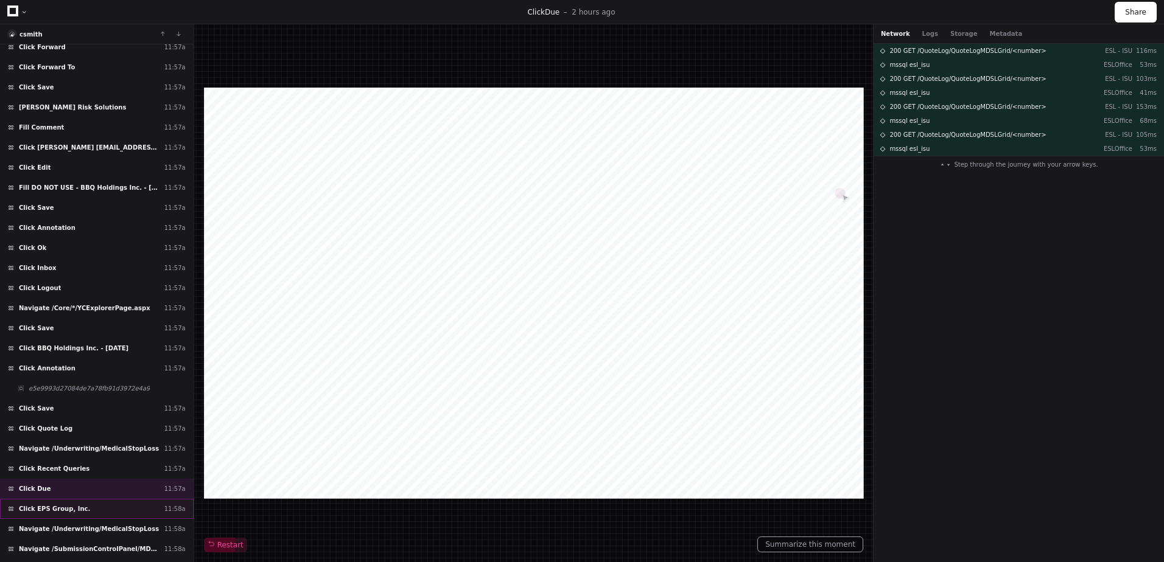
click at [58, 504] on div "Click EPS Group, Inc. 11:58a" at bounding box center [97, 509] width 194 height 20
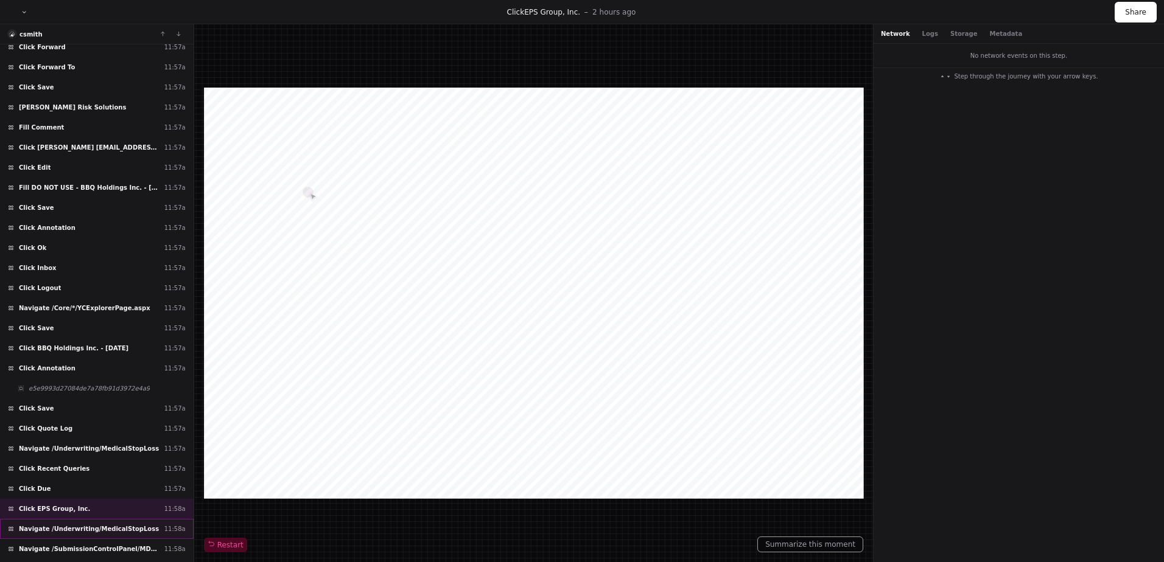
click at [68, 530] on span "Navigate /Underwriting/MedicalStopLoss" at bounding box center [89, 529] width 140 height 9
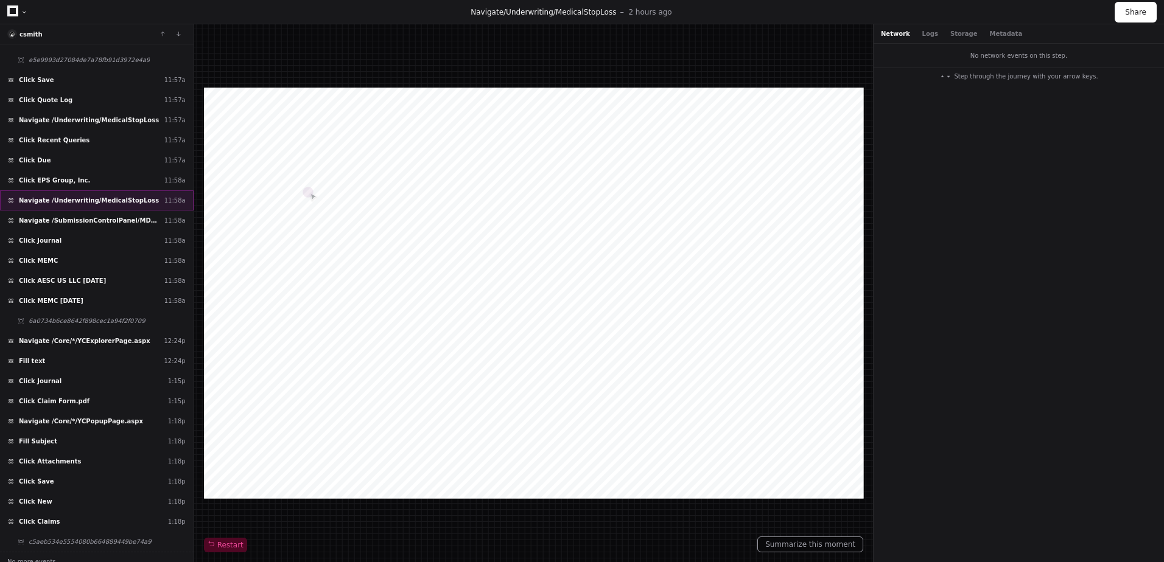
scroll to position [3731, 0]
click at [64, 257] on div "Click MEMC 11:58a" at bounding box center [97, 260] width 194 height 20
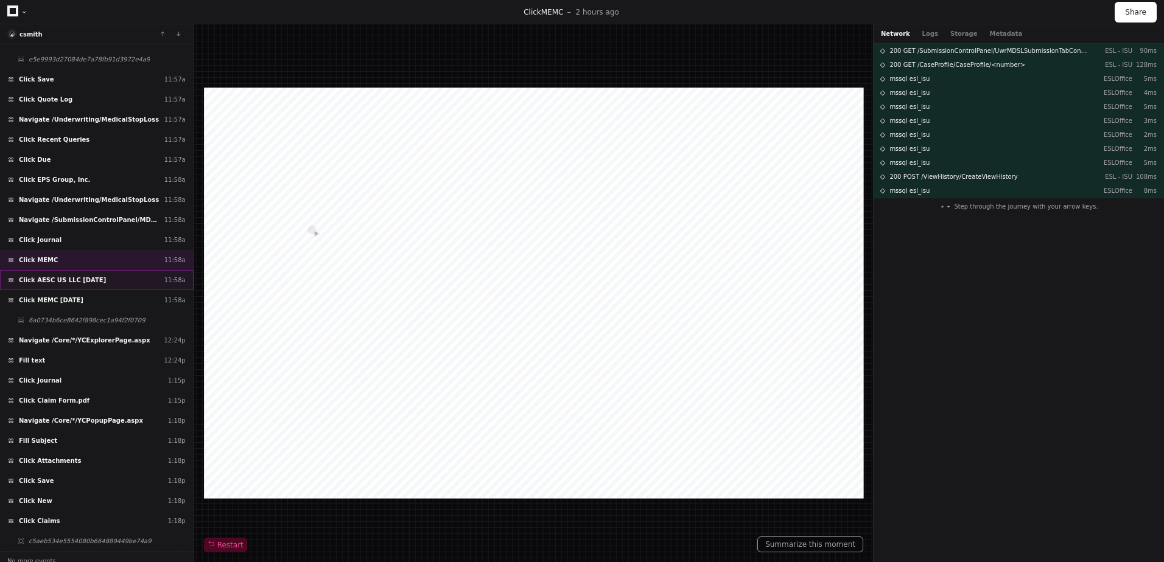
click at [70, 273] on div "Click AESC US LLC [DATE] 11:58a" at bounding box center [97, 280] width 194 height 20
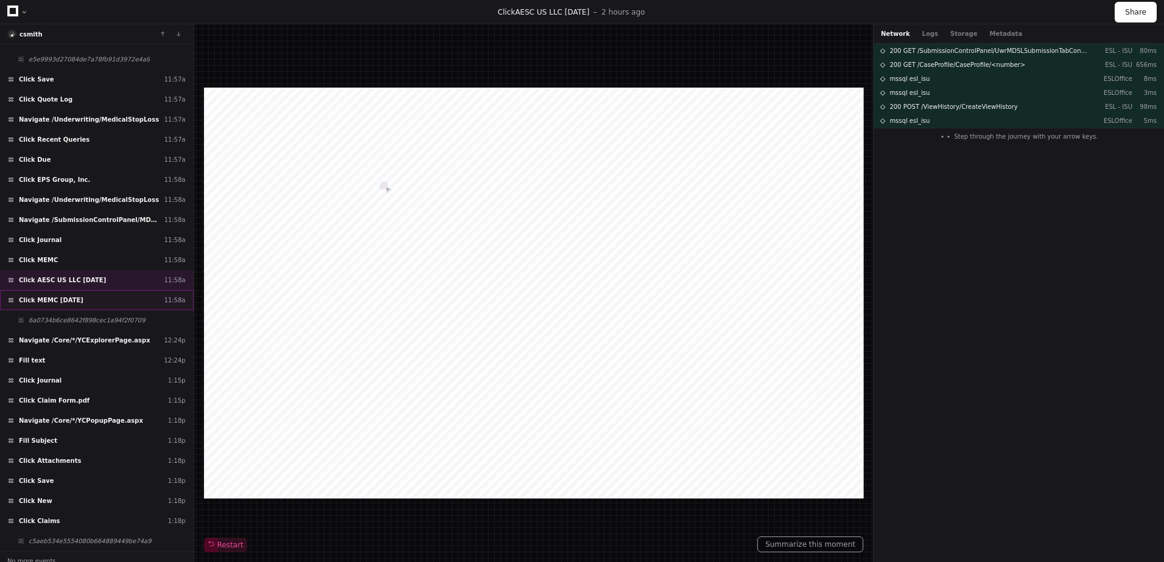
click at [73, 296] on span "Click MEMC [DATE]" at bounding box center [51, 300] width 65 height 9
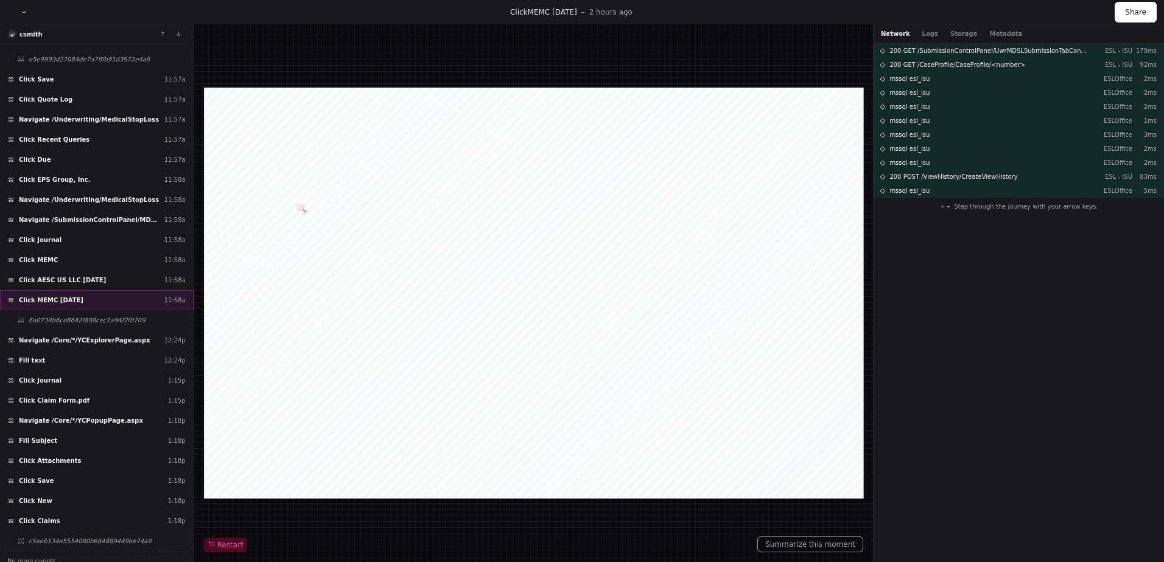
scroll to position [3739, 0]
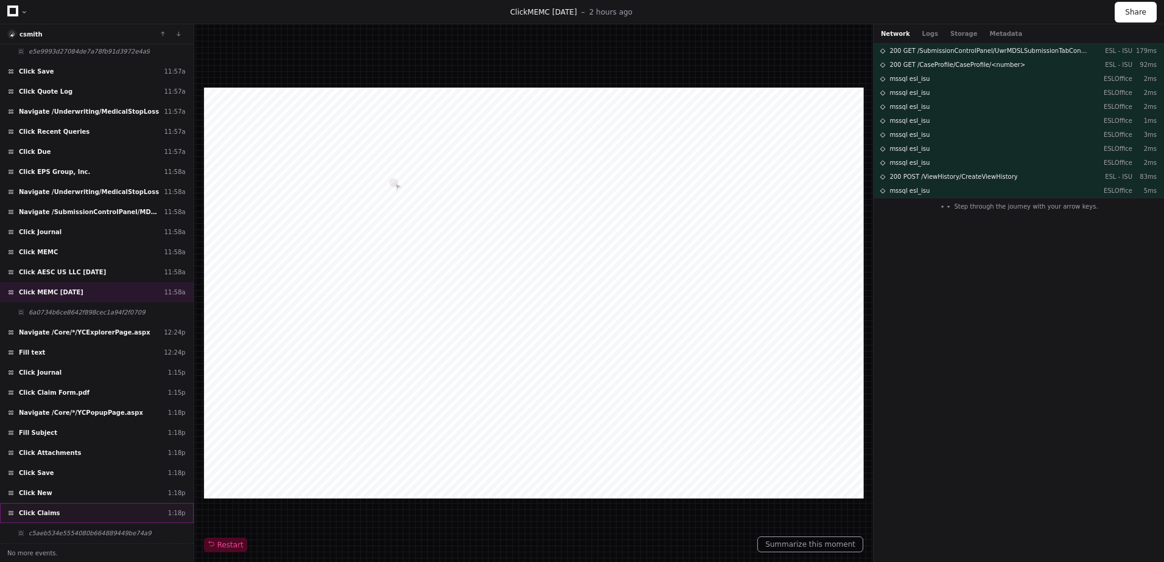
click at [65, 504] on div "Click Claims 1:18p" at bounding box center [97, 513] width 194 height 20
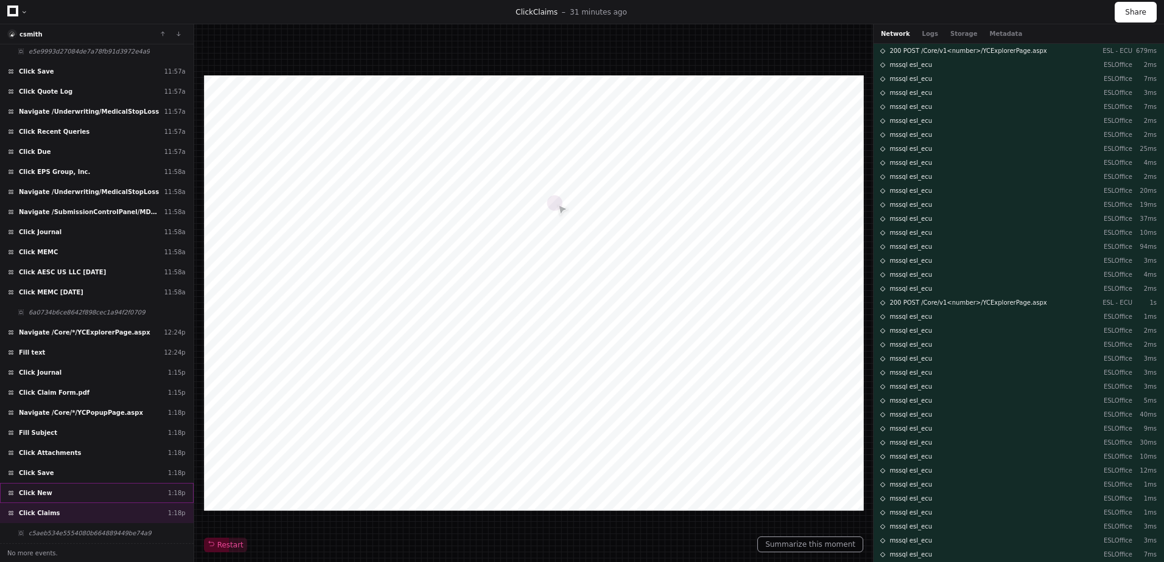
click at [57, 490] on div "Click New 1:18p" at bounding box center [97, 493] width 194 height 20
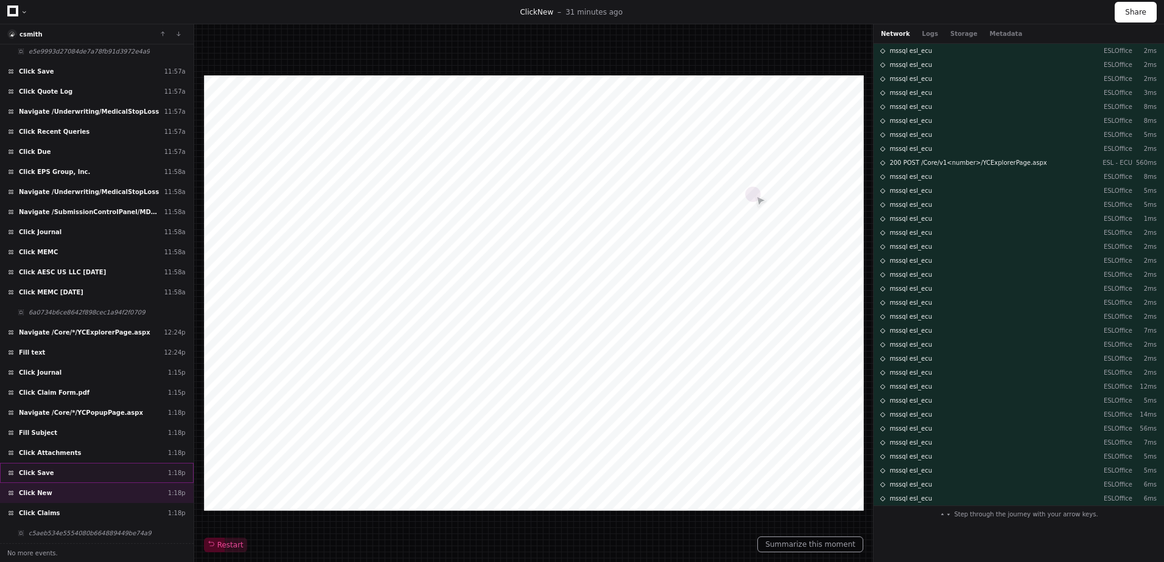
click at [60, 474] on div "Click Save 1:18p" at bounding box center [97, 473] width 194 height 20
